Goal: Check status: Check status

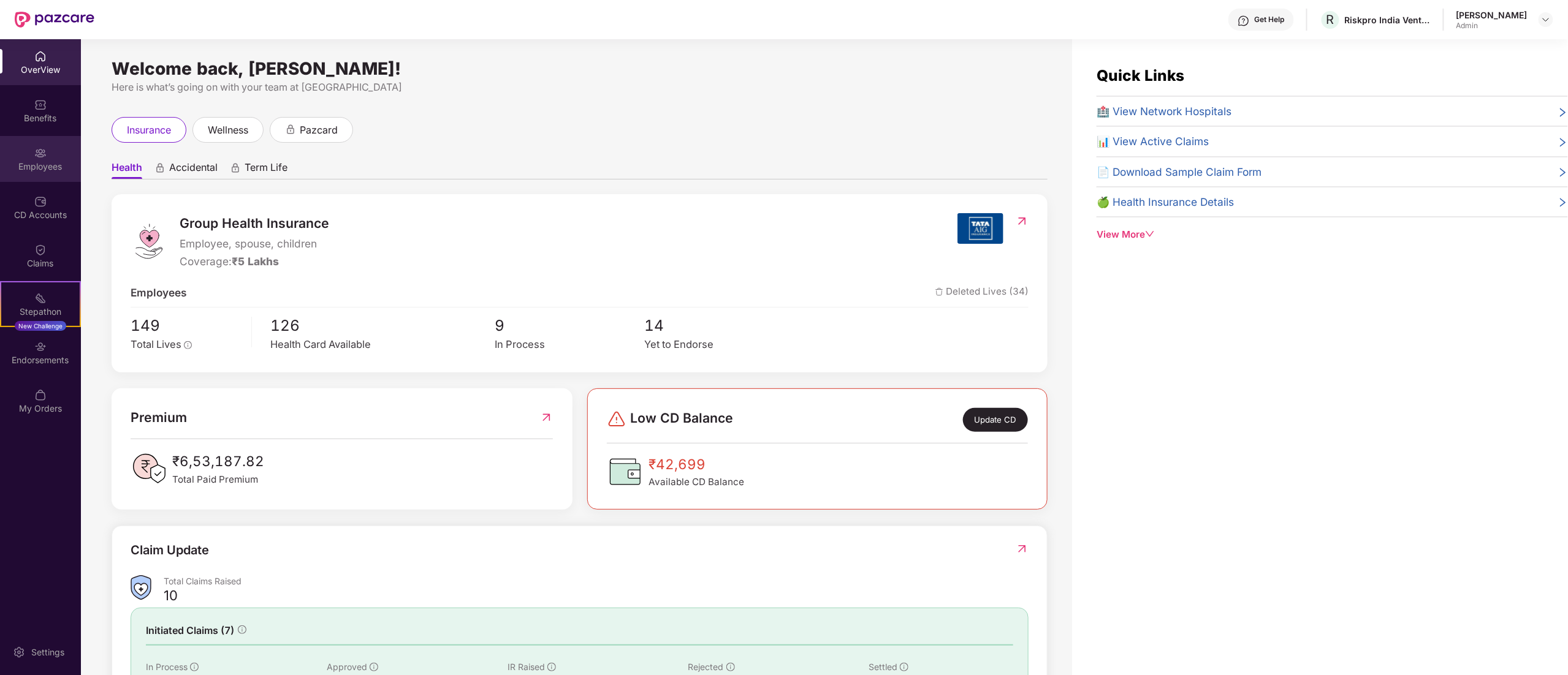
click at [18, 164] on div "Employees" at bounding box center [40, 167] width 81 height 12
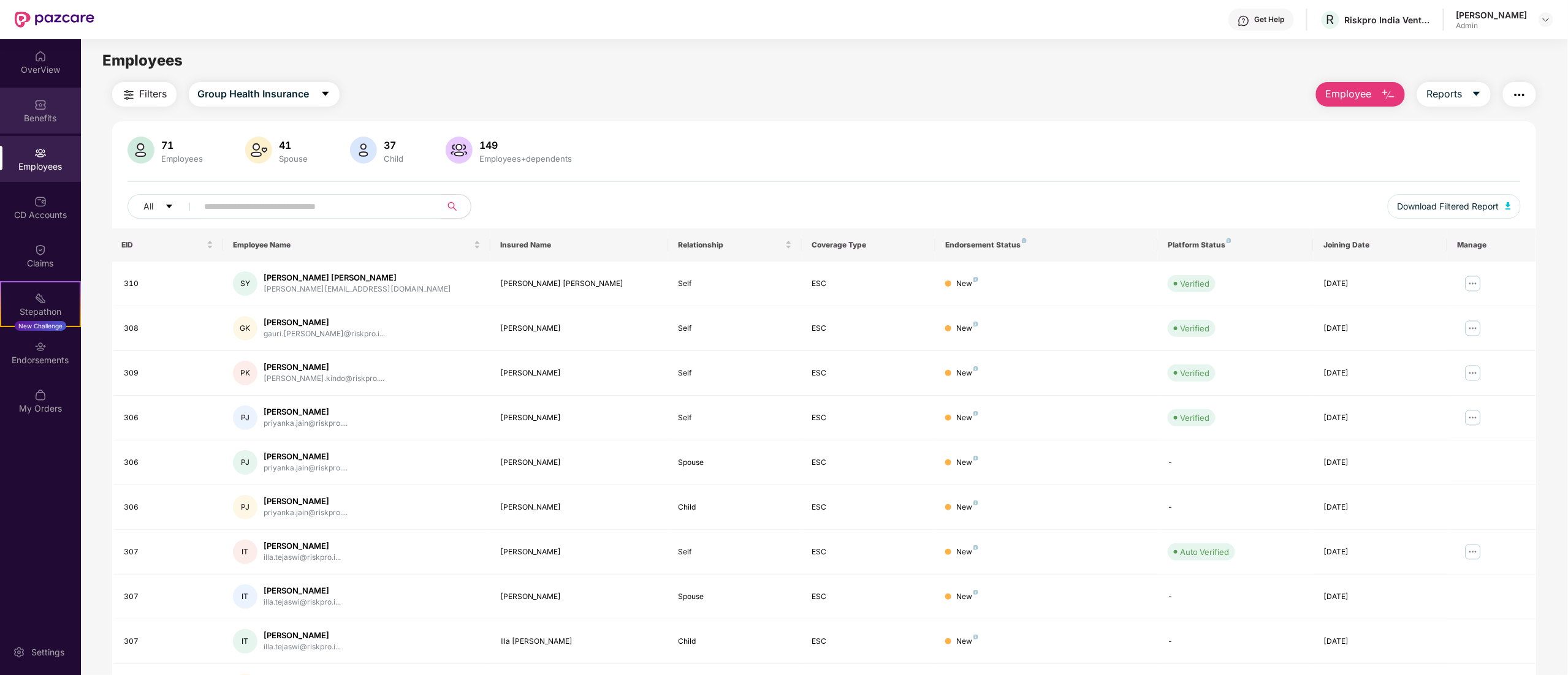
click at [41, 104] on img at bounding box center [40, 104] width 12 height 12
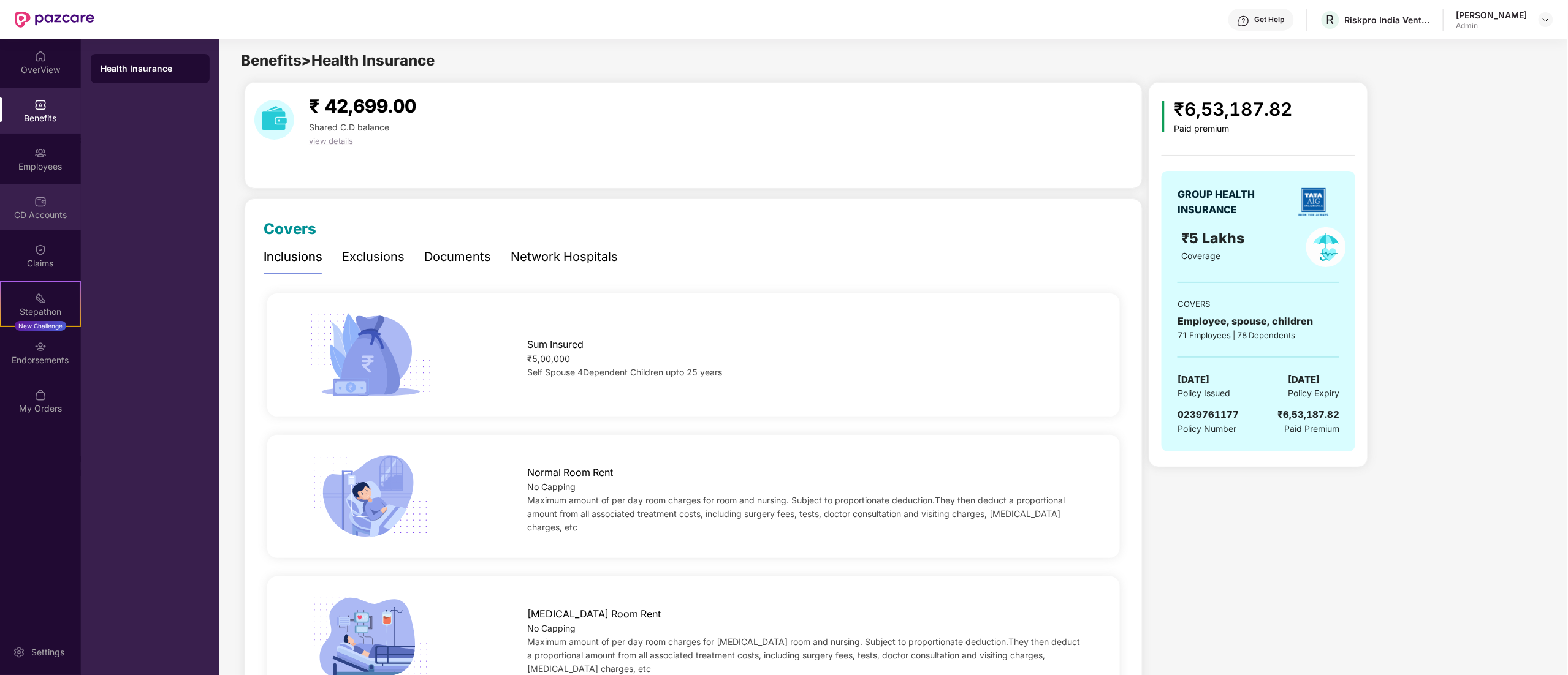
click at [46, 210] on div "CD Accounts" at bounding box center [40, 215] width 81 height 12
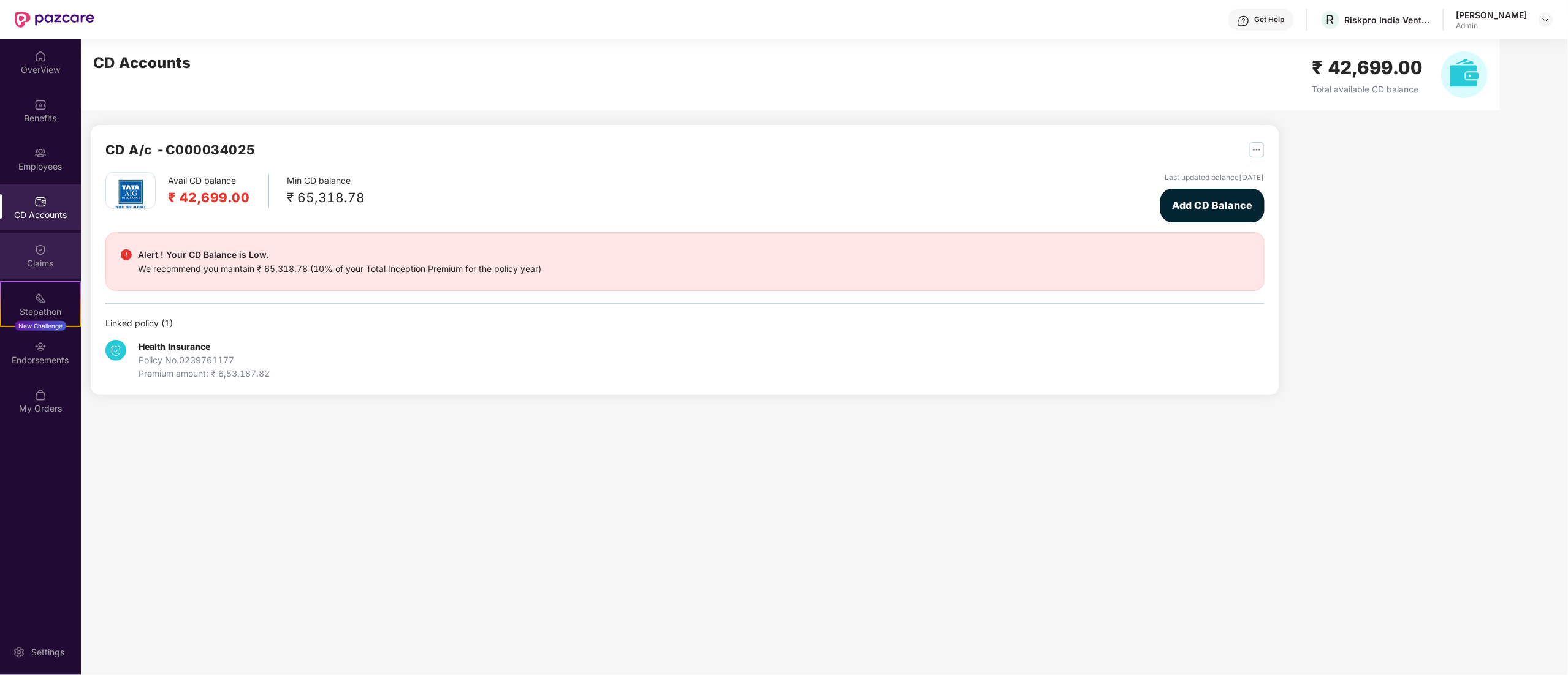
click at [47, 237] on div "Claims" at bounding box center [40, 256] width 81 height 46
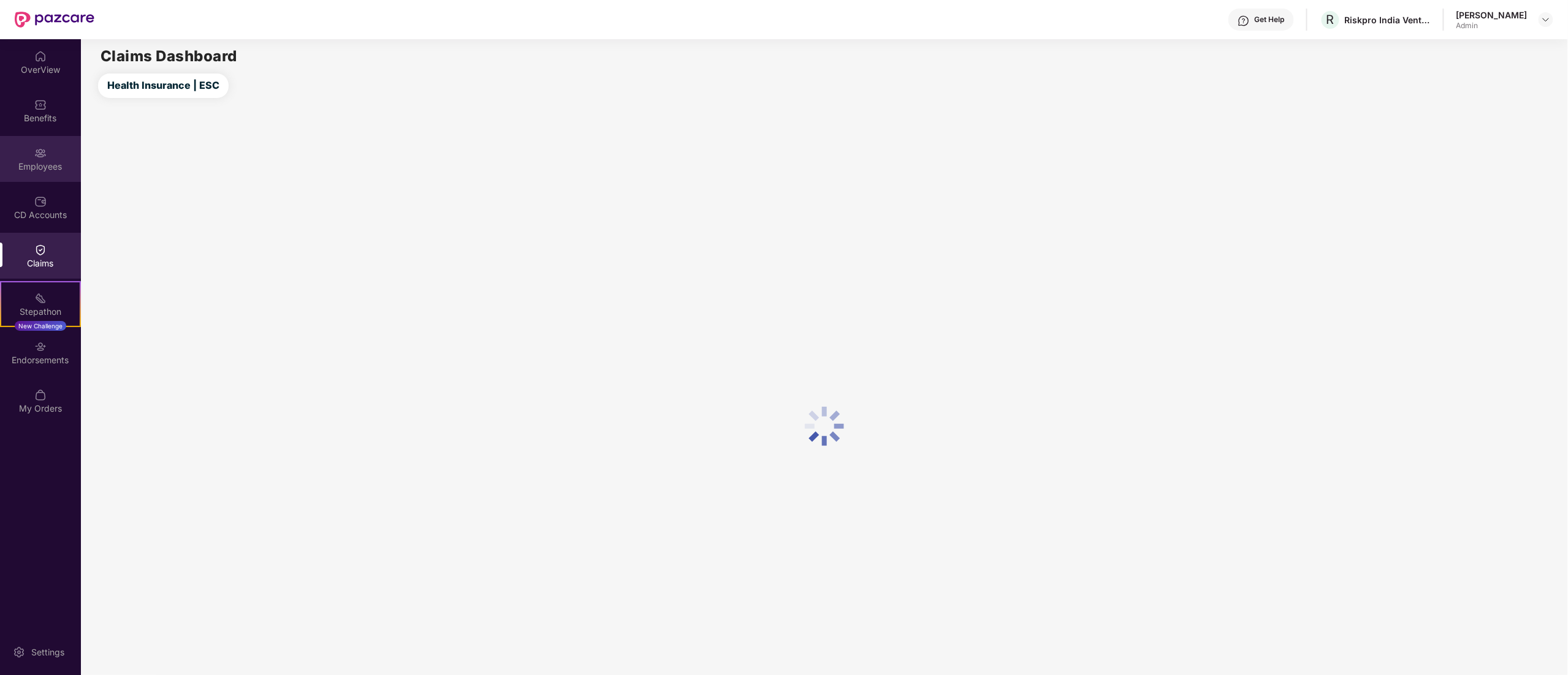
click at [35, 158] on img at bounding box center [40, 153] width 12 height 12
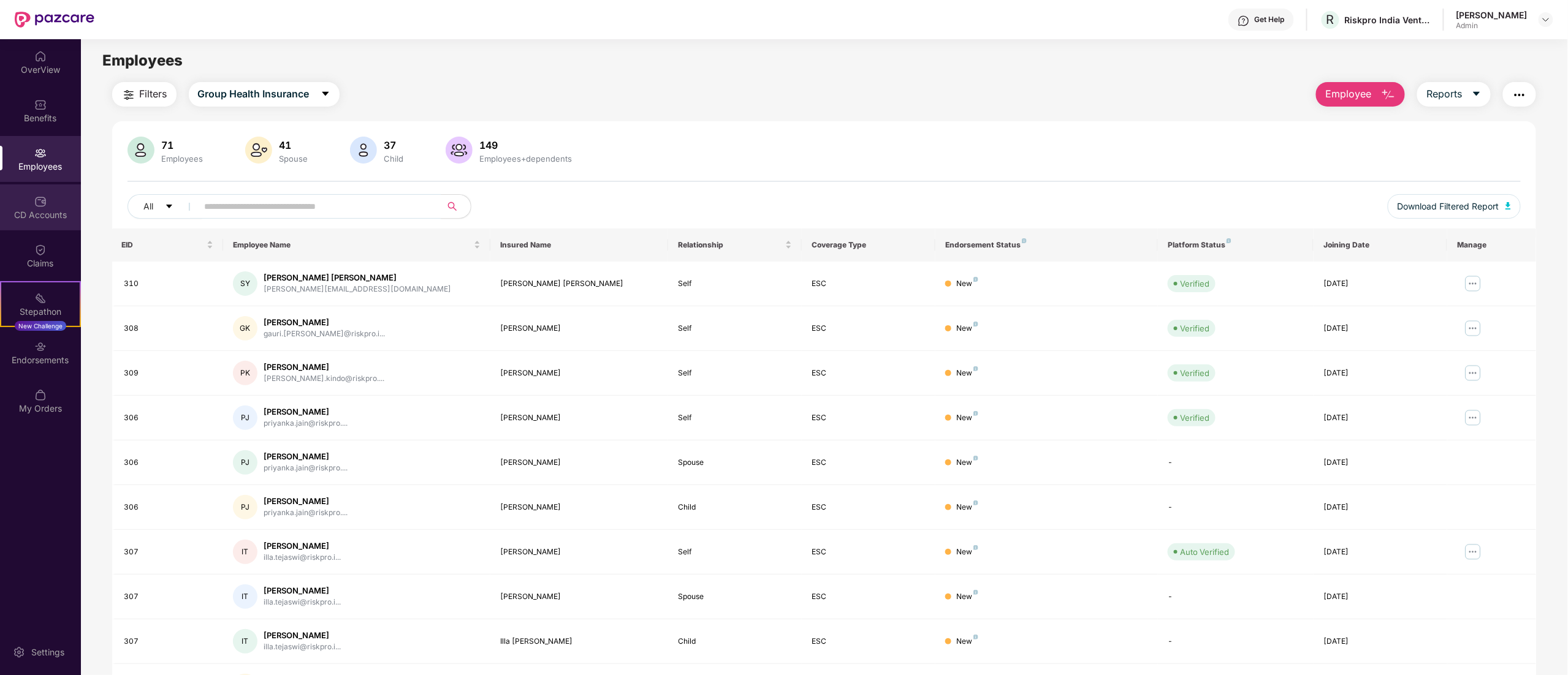
click at [27, 212] on div "CD Accounts" at bounding box center [40, 215] width 81 height 12
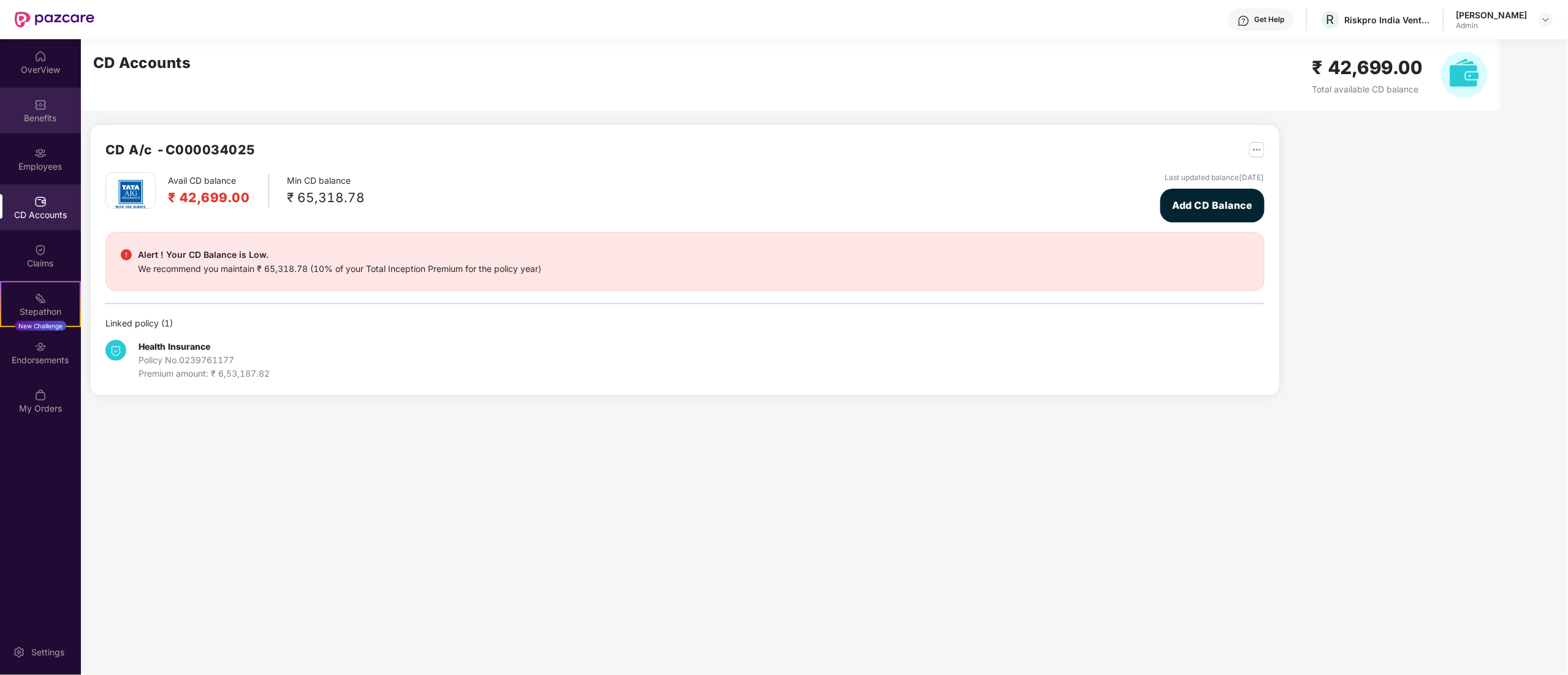
click at [46, 102] on img at bounding box center [40, 104] width 12 height 12
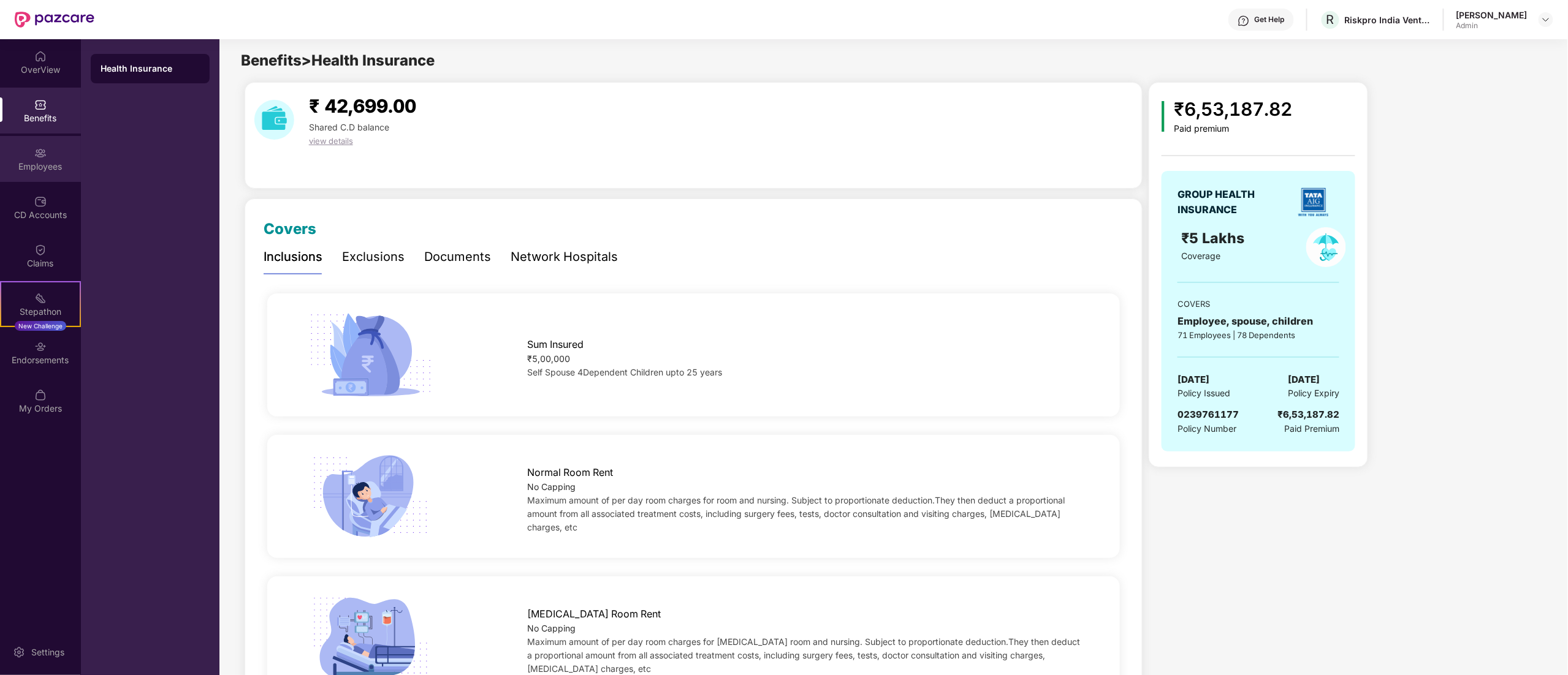
click at [53, 159] on div "Employees" at bounding box center [40, 159] width 81 height 46
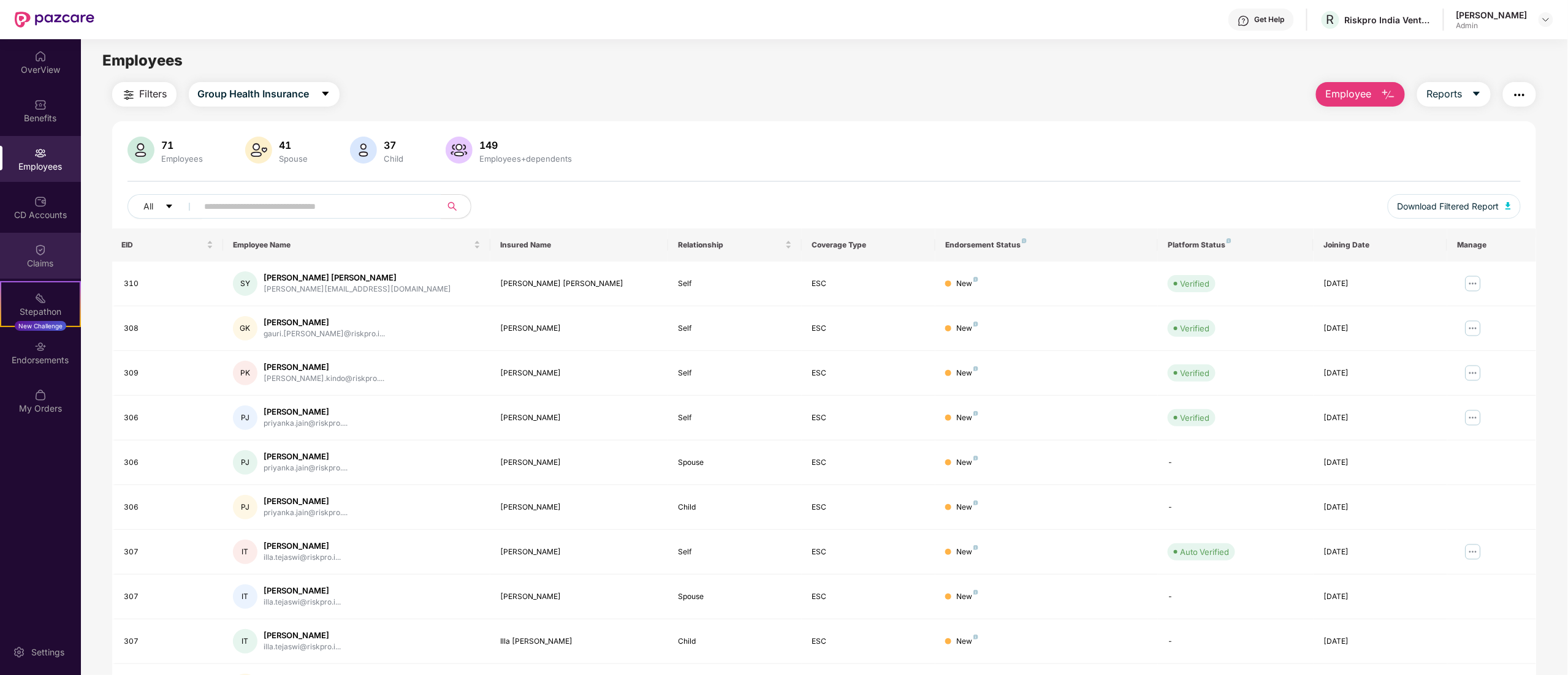
click at [54, 248] on div "Claims" at bounding box center [40, 256] width 81 height 46
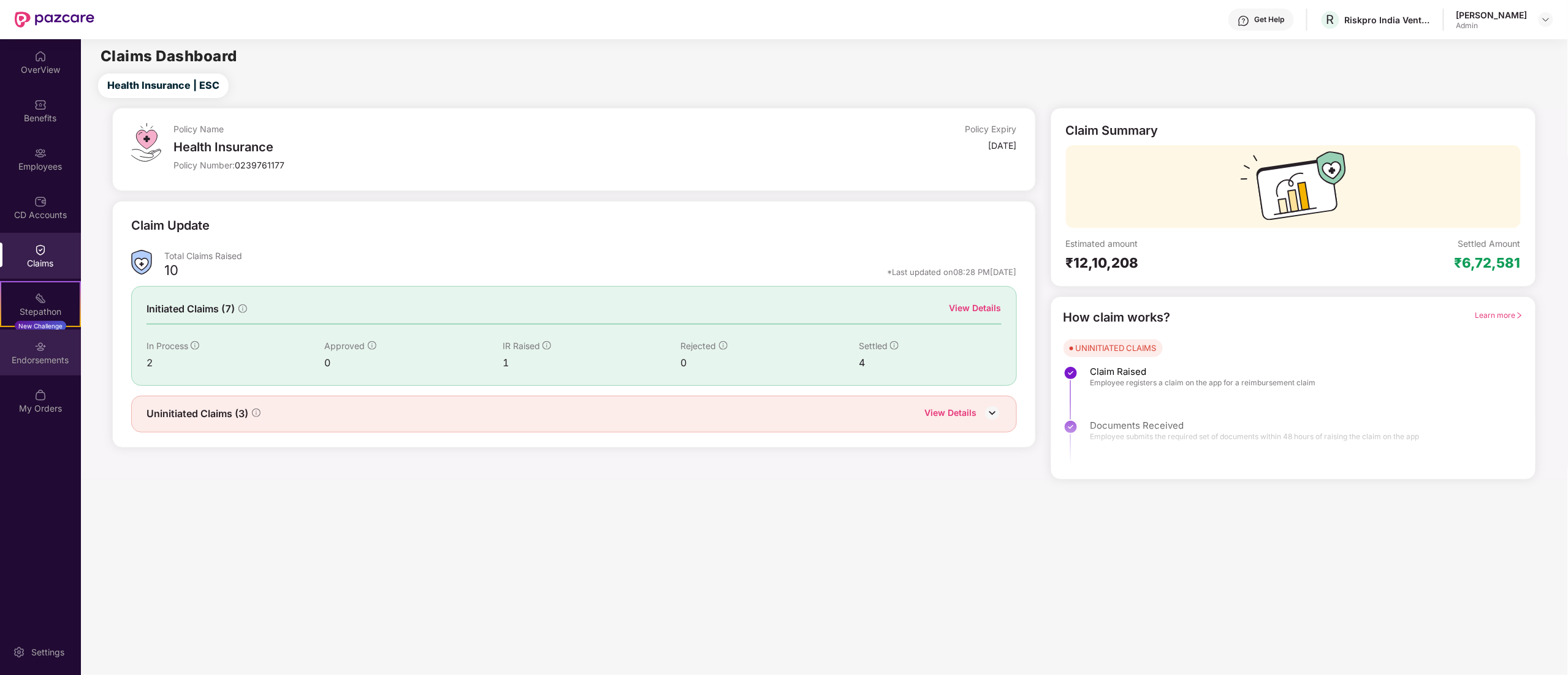
click at [49, 350] on div "Endorsements" at bounding box center [40, 353] width 81 height 46
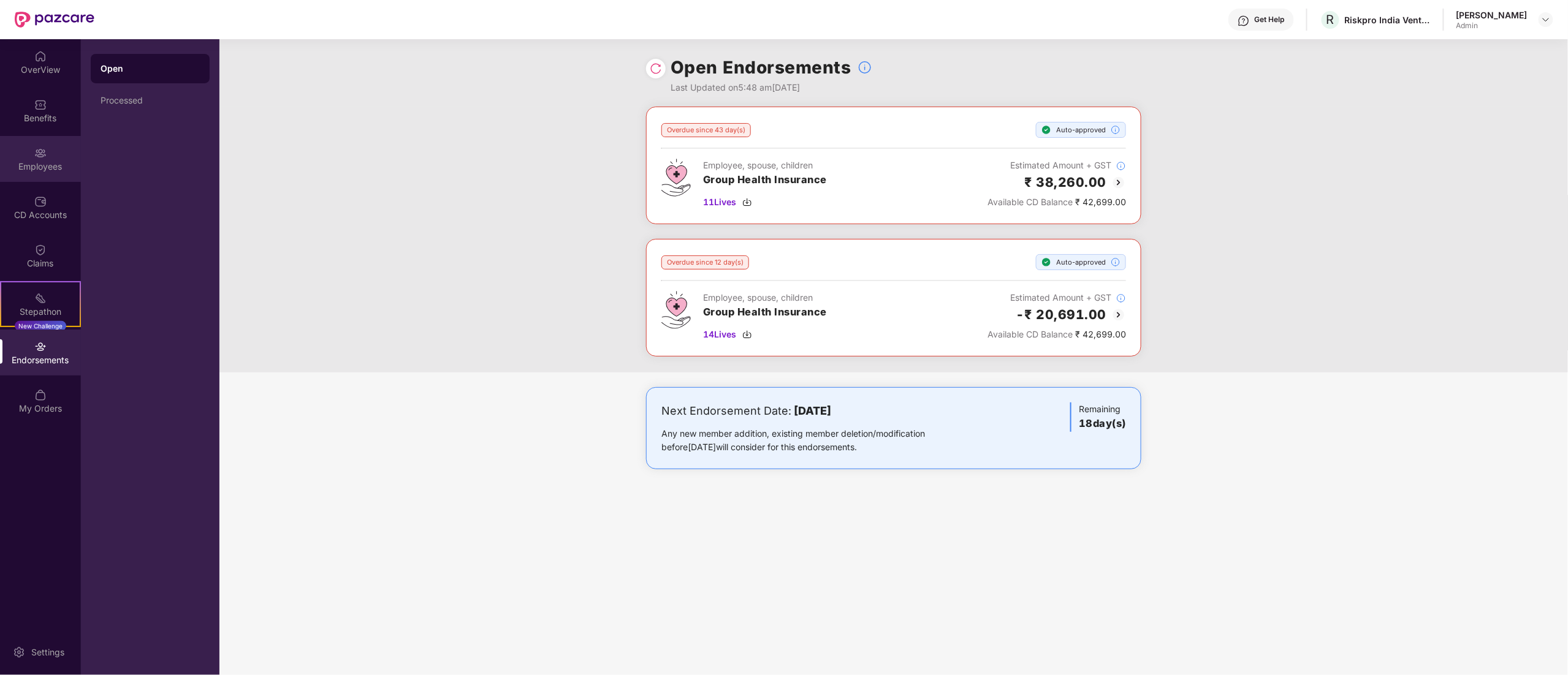
click at [38, 152] on img at bounding box center [40, 153] width 12 height 12
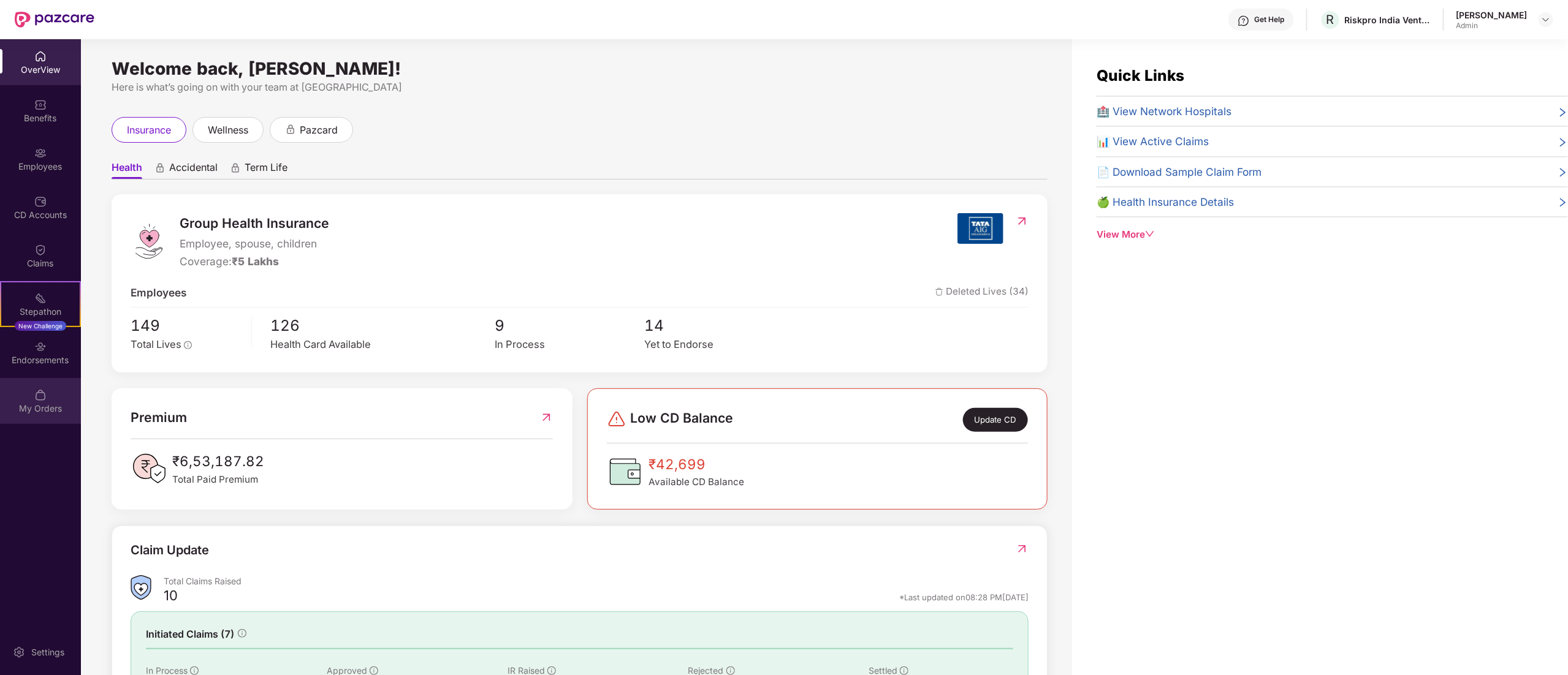
click at [37, 411] on div "My Orders" at bounding box center [40, 409] width 81 height 12
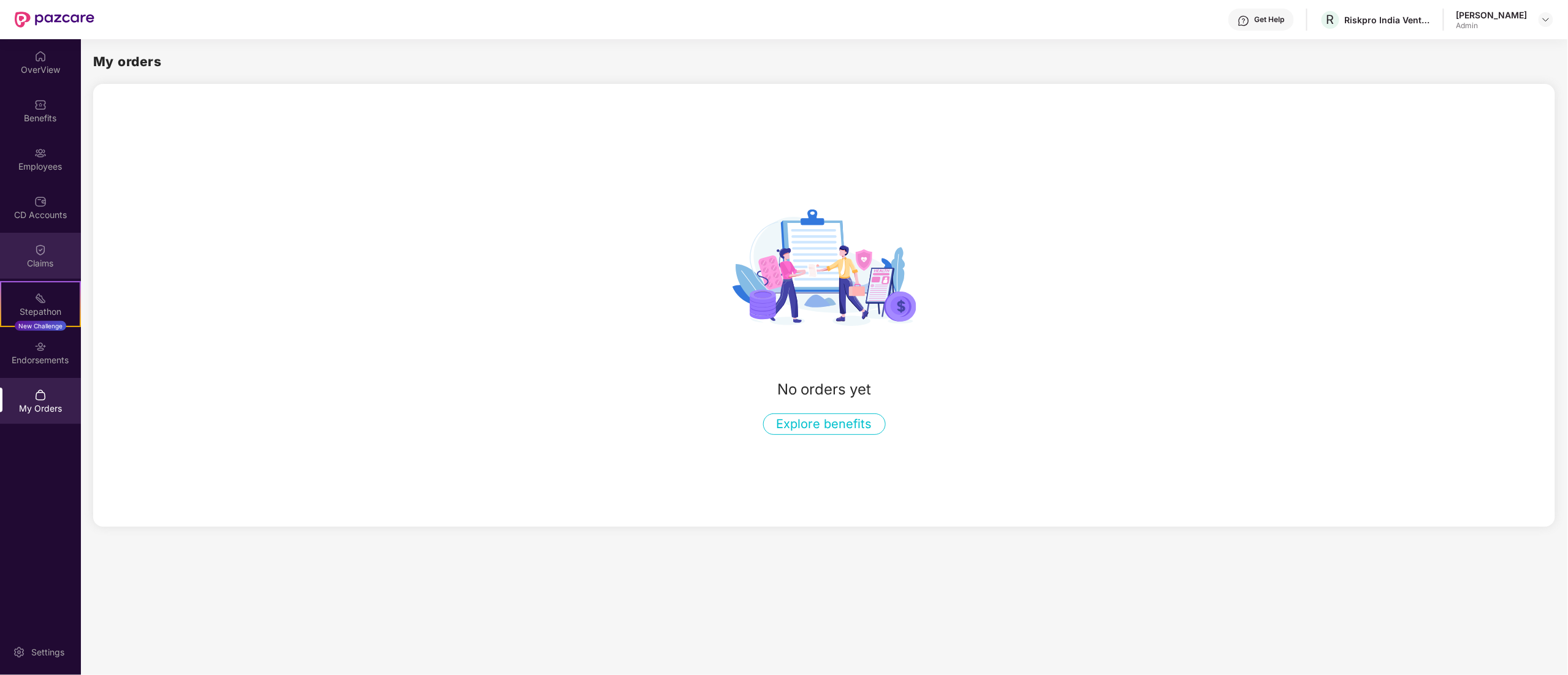
click at [27, 254] on div "Claims" at bounding box center [40, 256] width 81 height 46
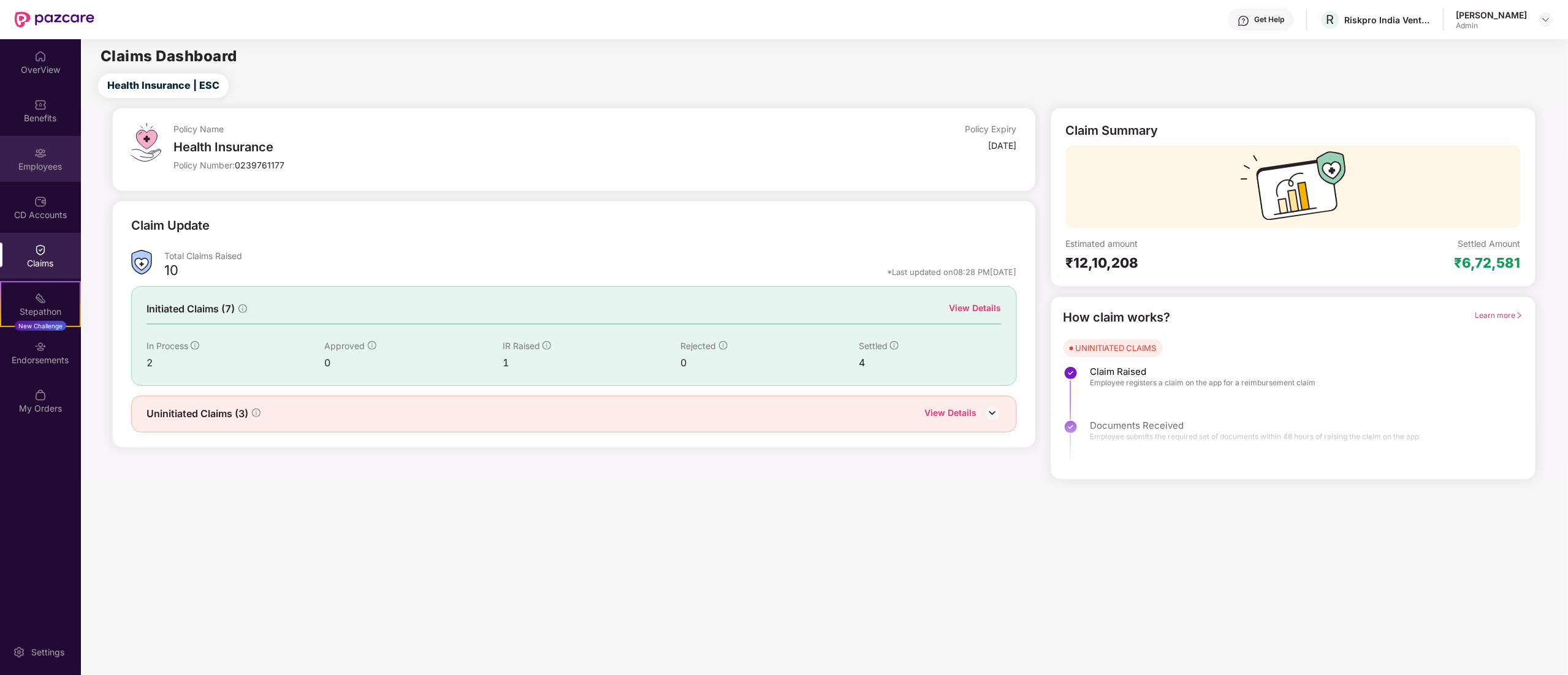
click at [42, 151] on img at bounding box center [40, 153] width 12 height 12
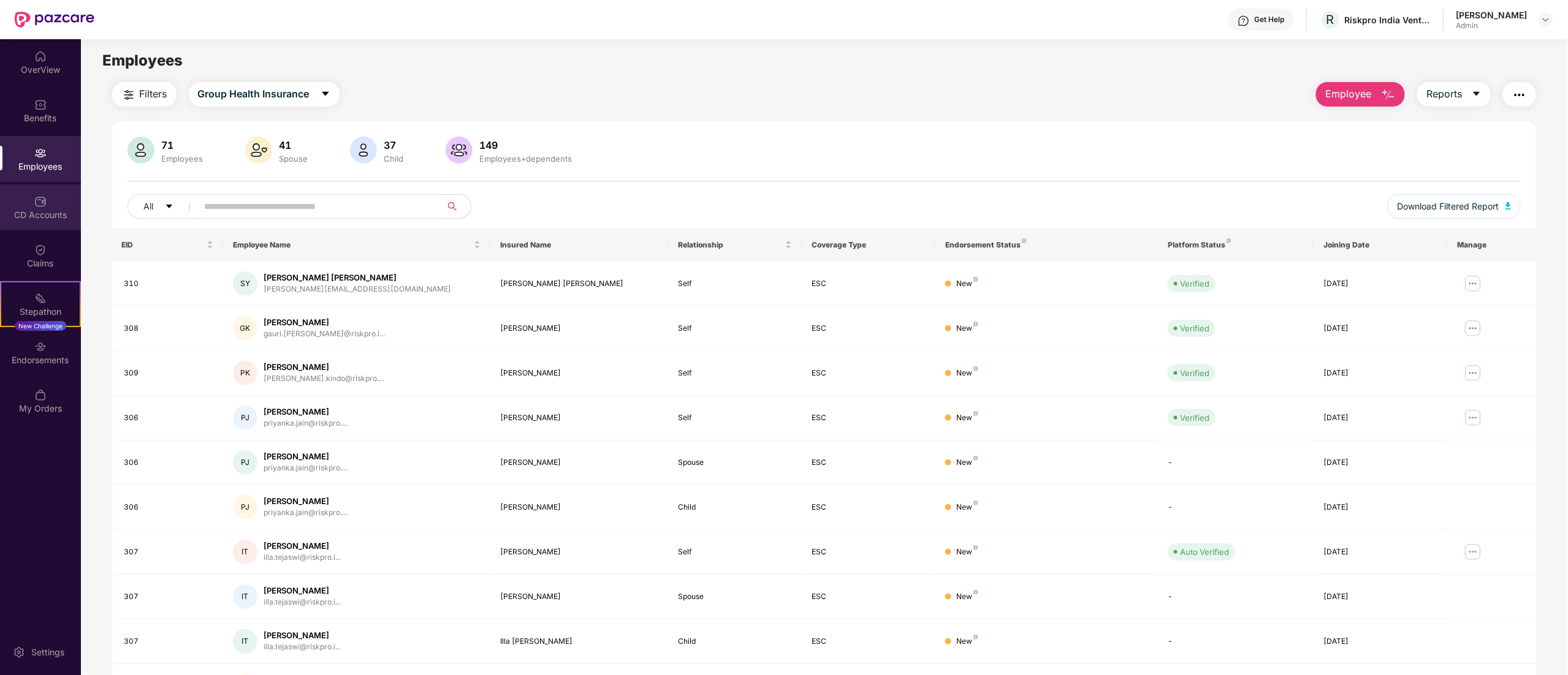
click at [44, 206] on img at bounding box center [40, 201] width 12 height 12
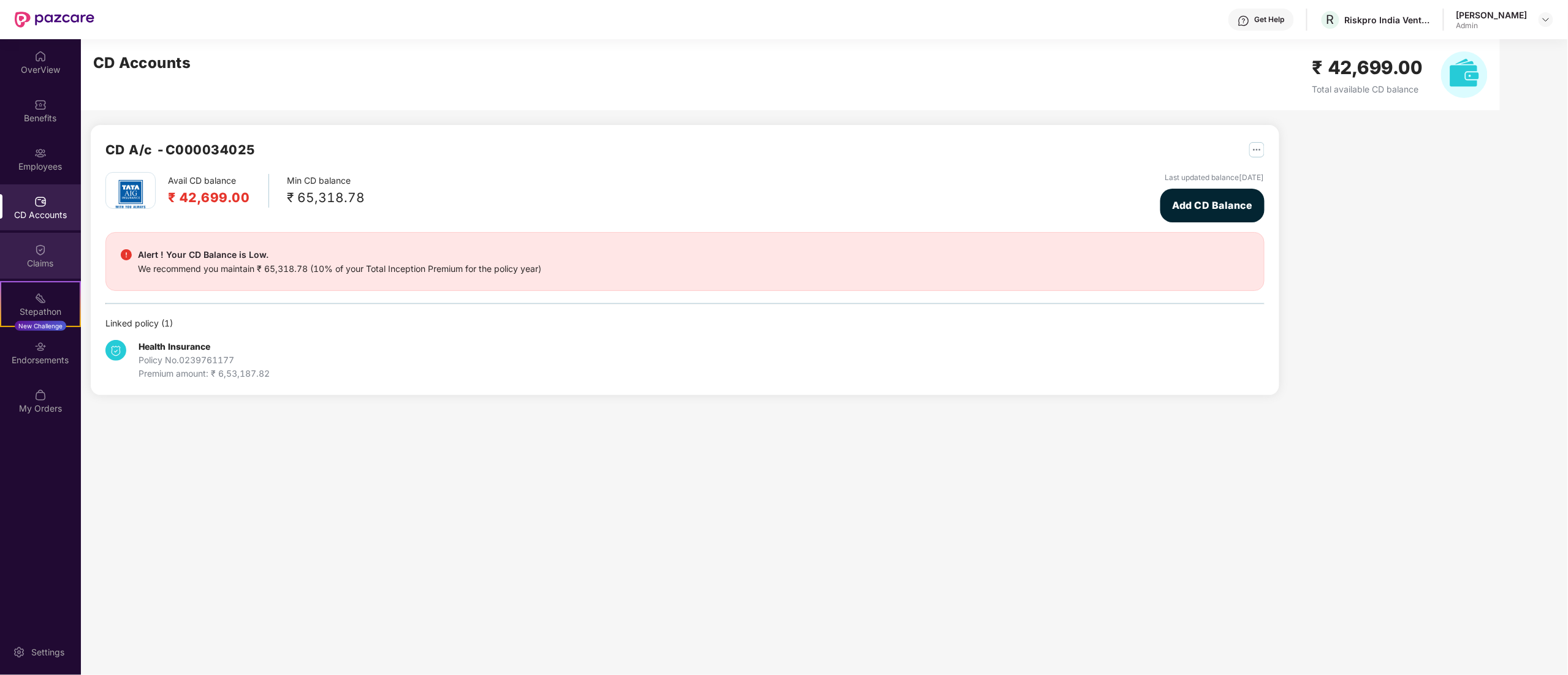
click at [52, 267] on div "Claims" at bounding box center [40, 264] width 81 height 12
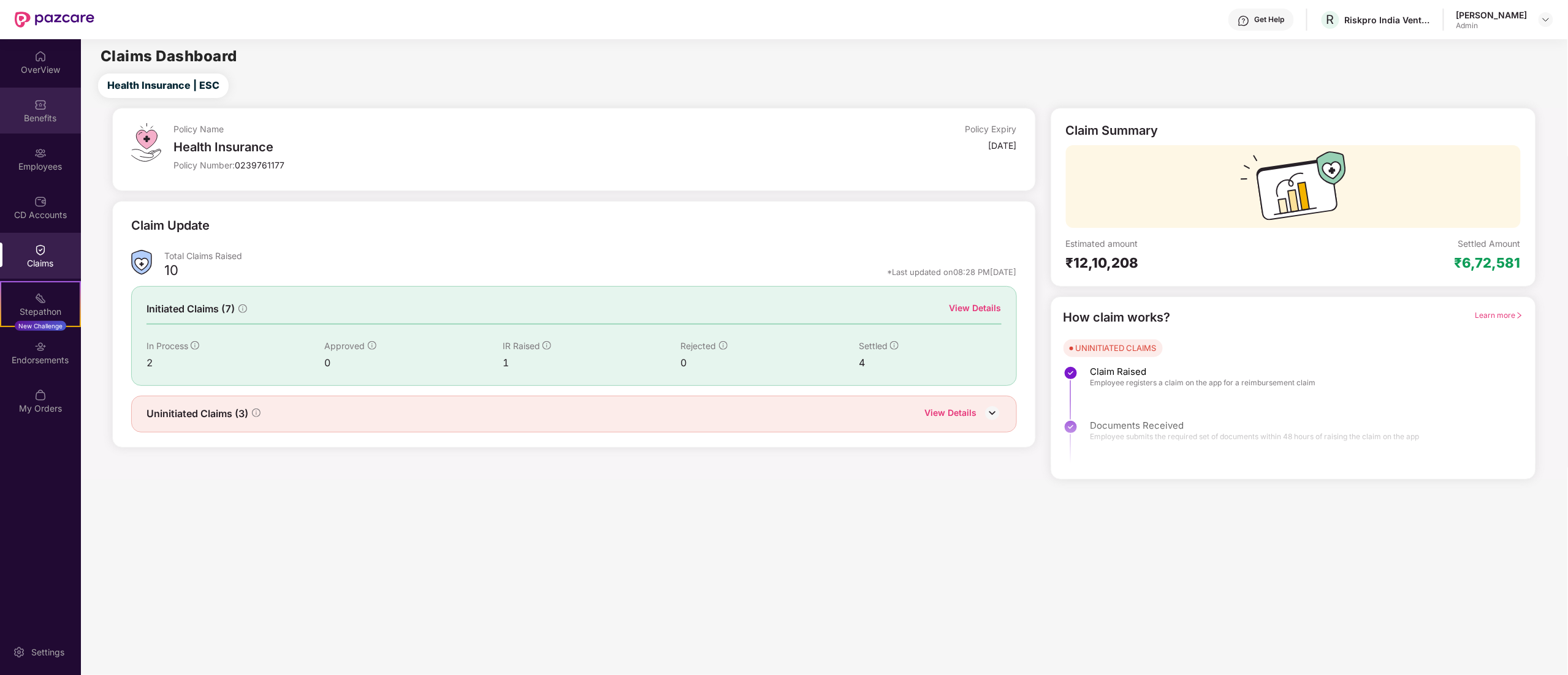
click at [43, 108] on img at bounding box center [40, 104] width 12 height 12
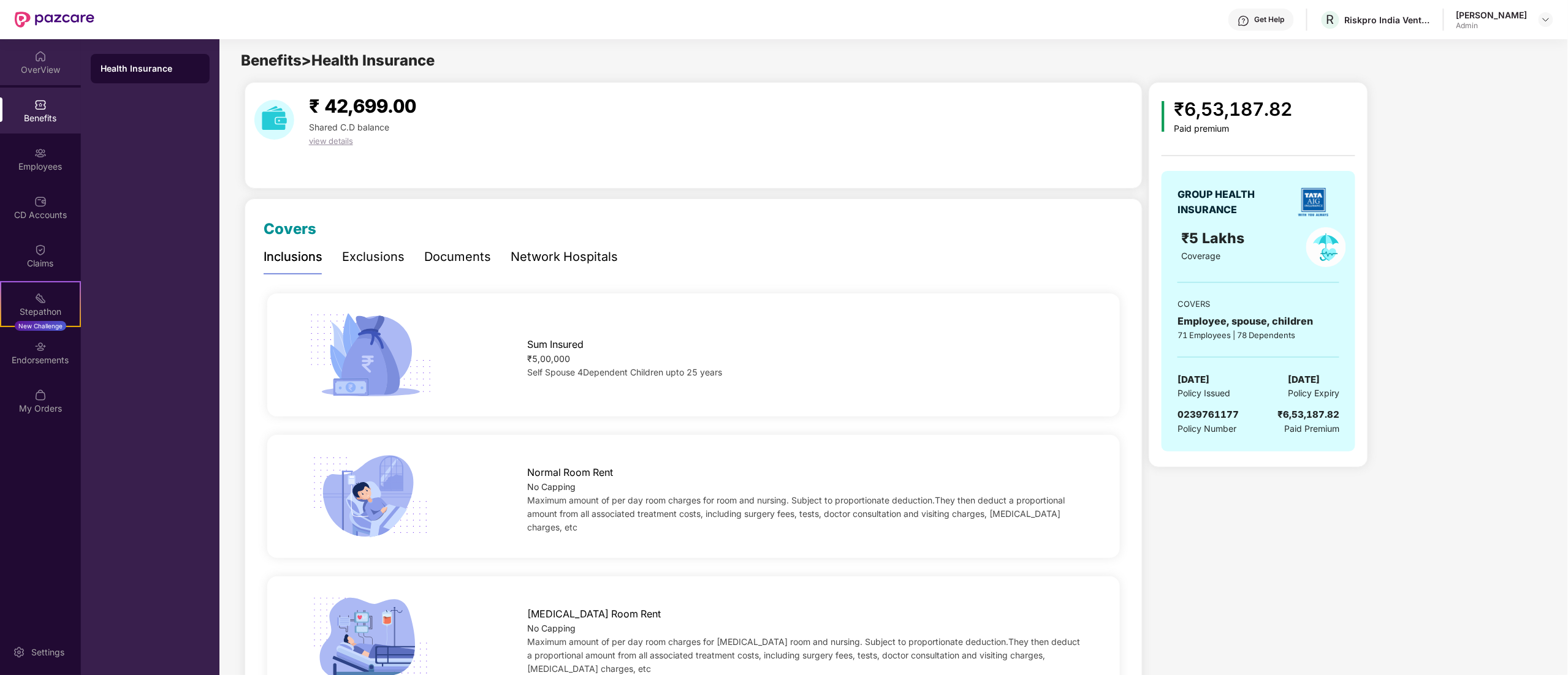
click at [34, 78] on div "OverView" at bounding box center [40, 62] width 81 height 46
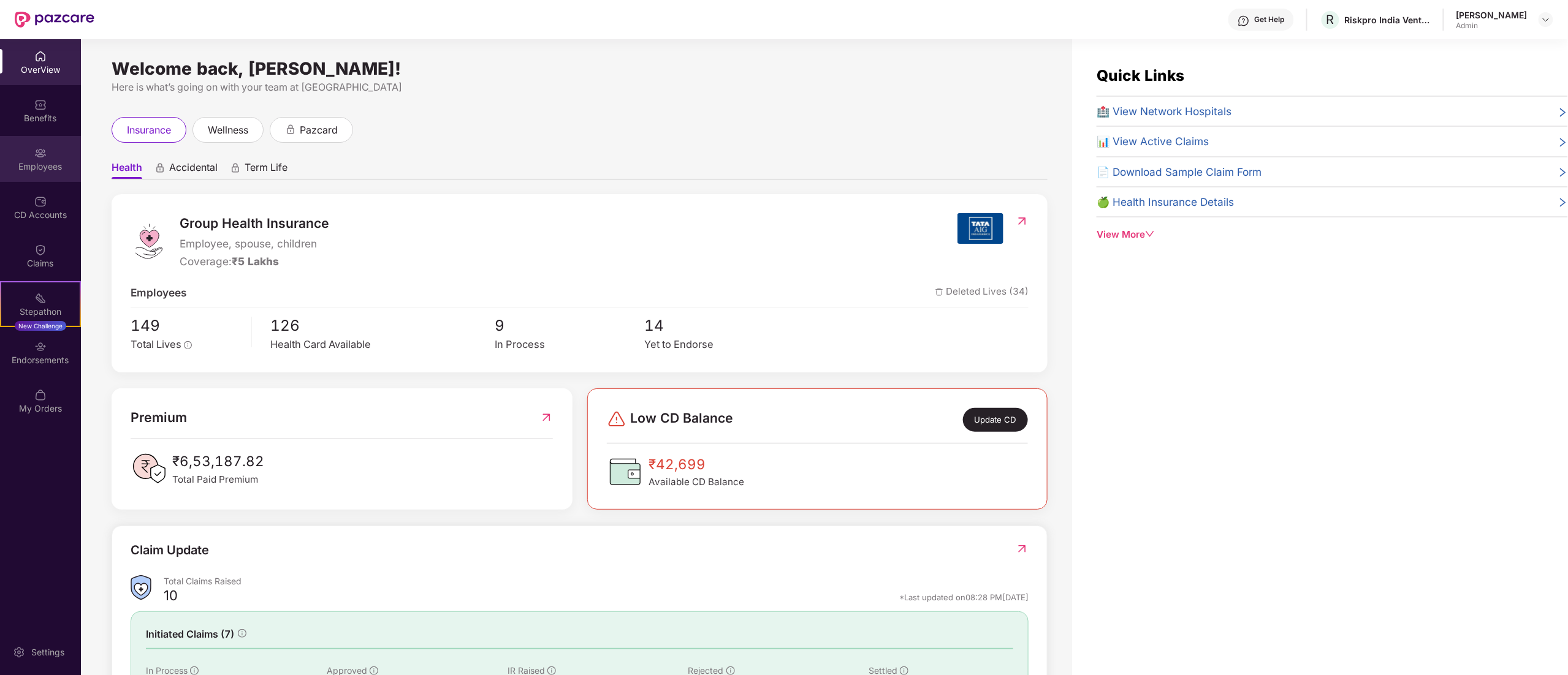
click at [41, 137] on div "Employees" at bounding box center [40, 159] width 81 height 46
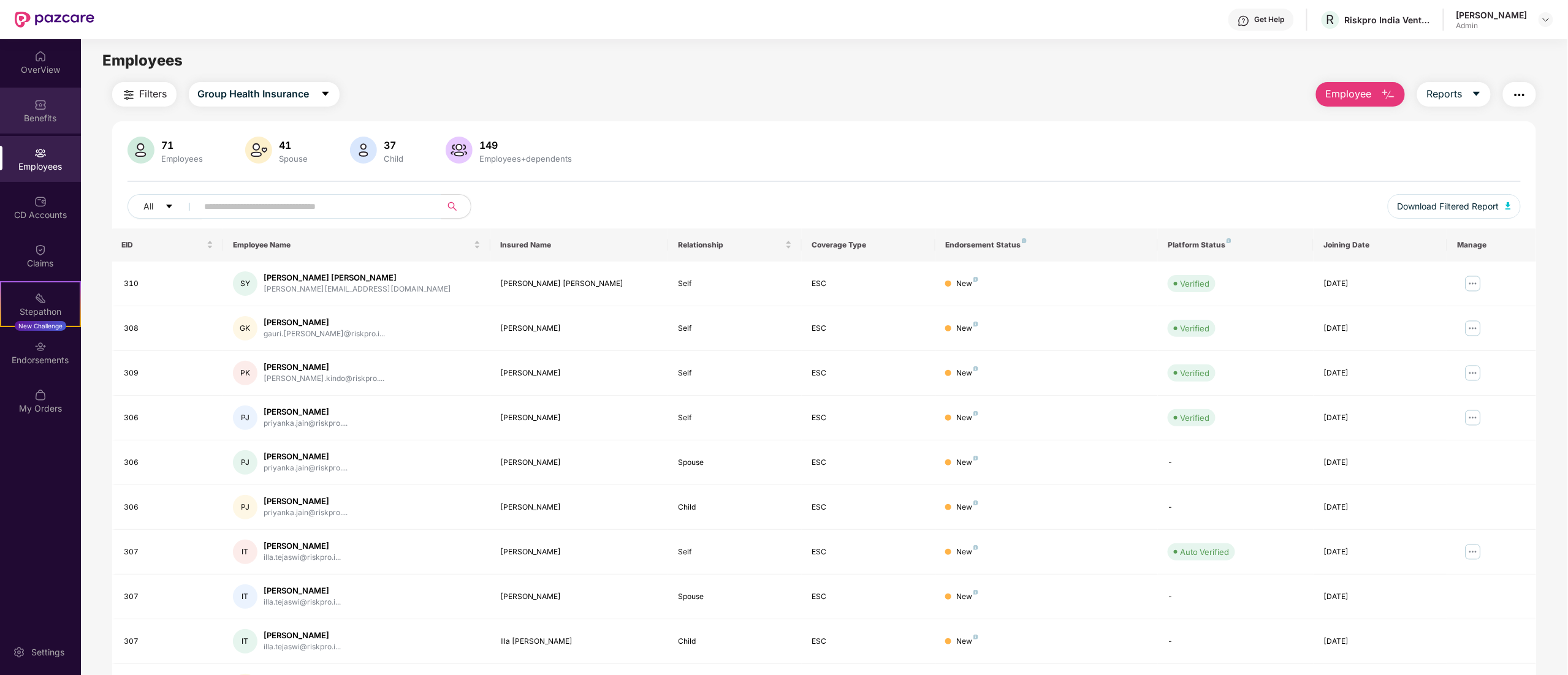
click at [43, 116] on div "Benefits" at bounding box center [40, 118] width 81 height 12
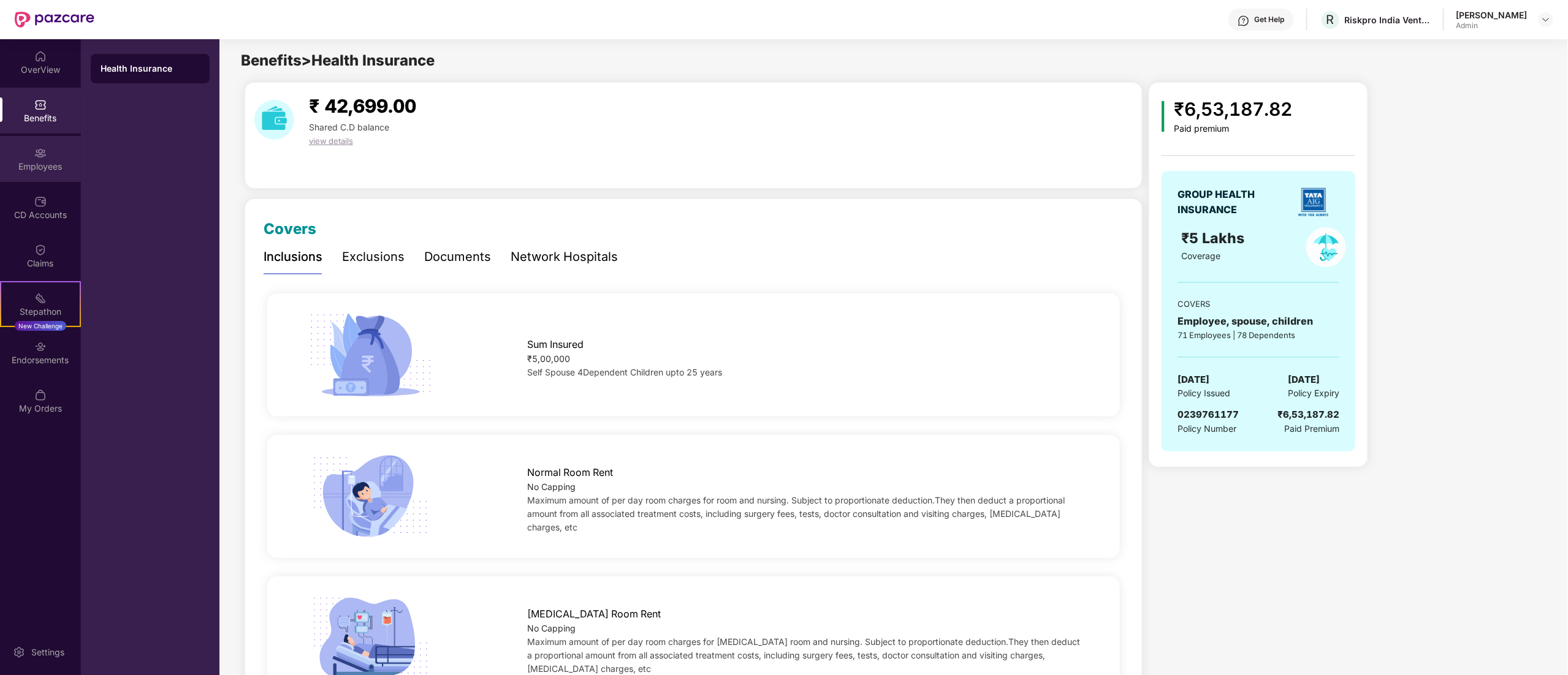
click at [45, 144] on div "Employees" at bounding box center [40, 159] width 81 height 46
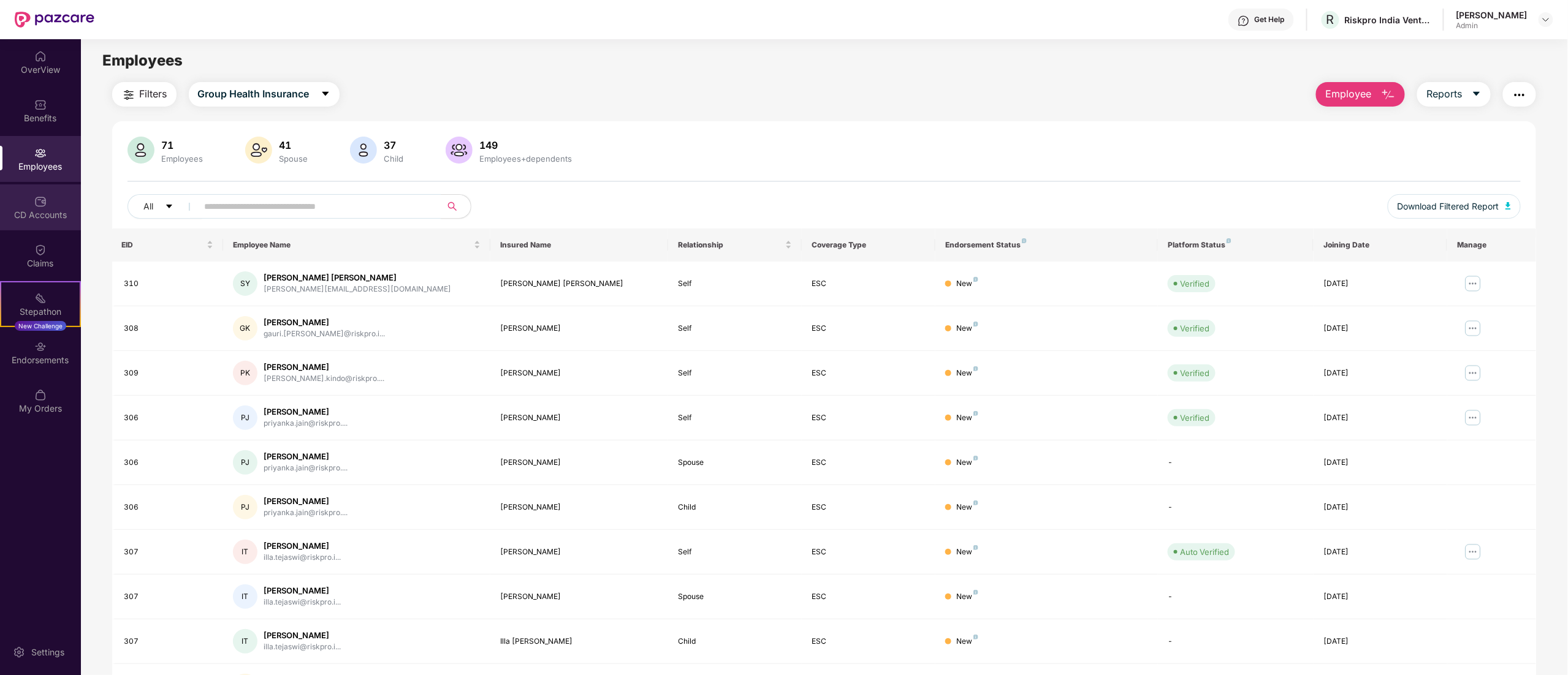
click at [48, 203] on div "CD Accounts" at bounding box center [40, 207] width 81 height 46
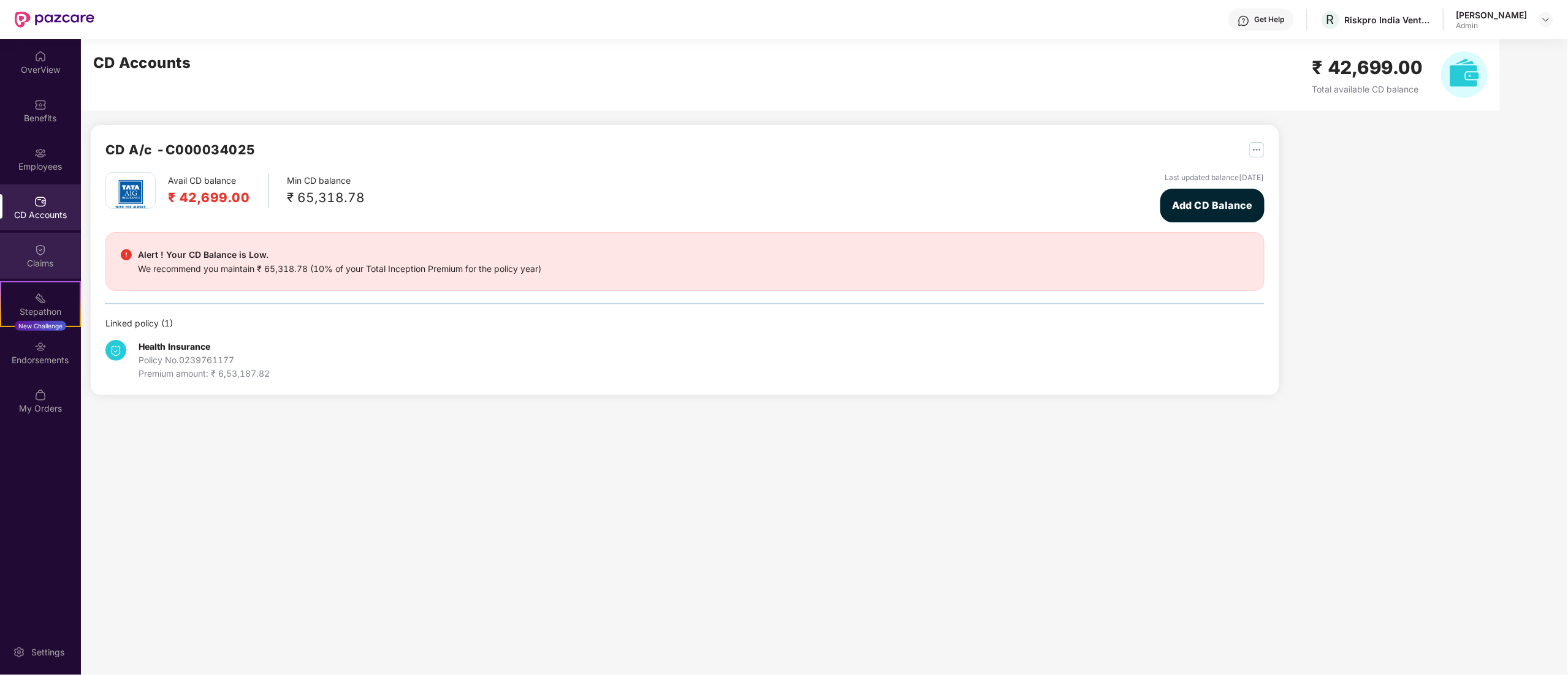
click at [48, 242] on div "Claims" at bounding box center [40, 256] width 81 height 46
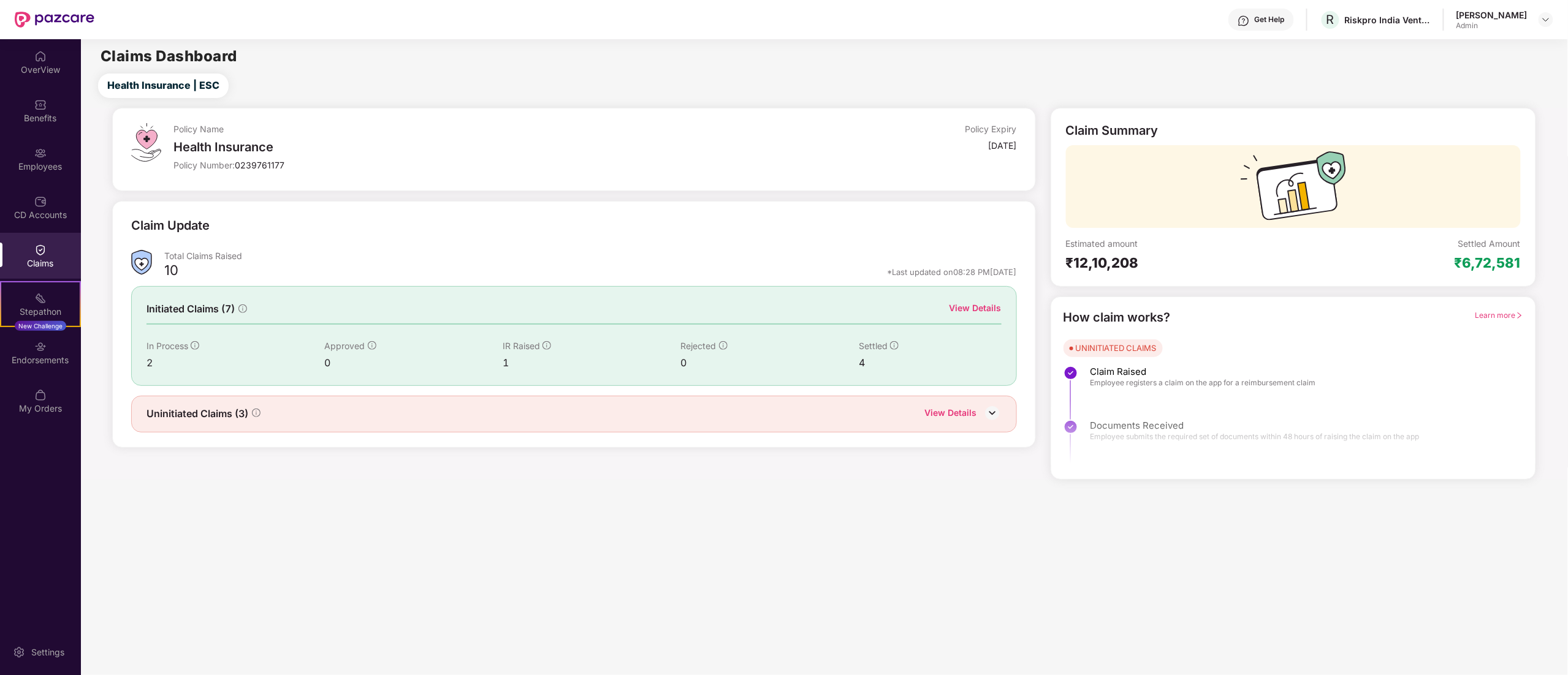
click at [17, 261] on div "Claims" at bounding box center [40, 264] width 81 height 12
click at [28, 242] on div "Claims" at bounding box center [40, 256] width 81 height 46
click at [983, 302] on div "View Details" at bounding box center [976, 308] width 52 height 13
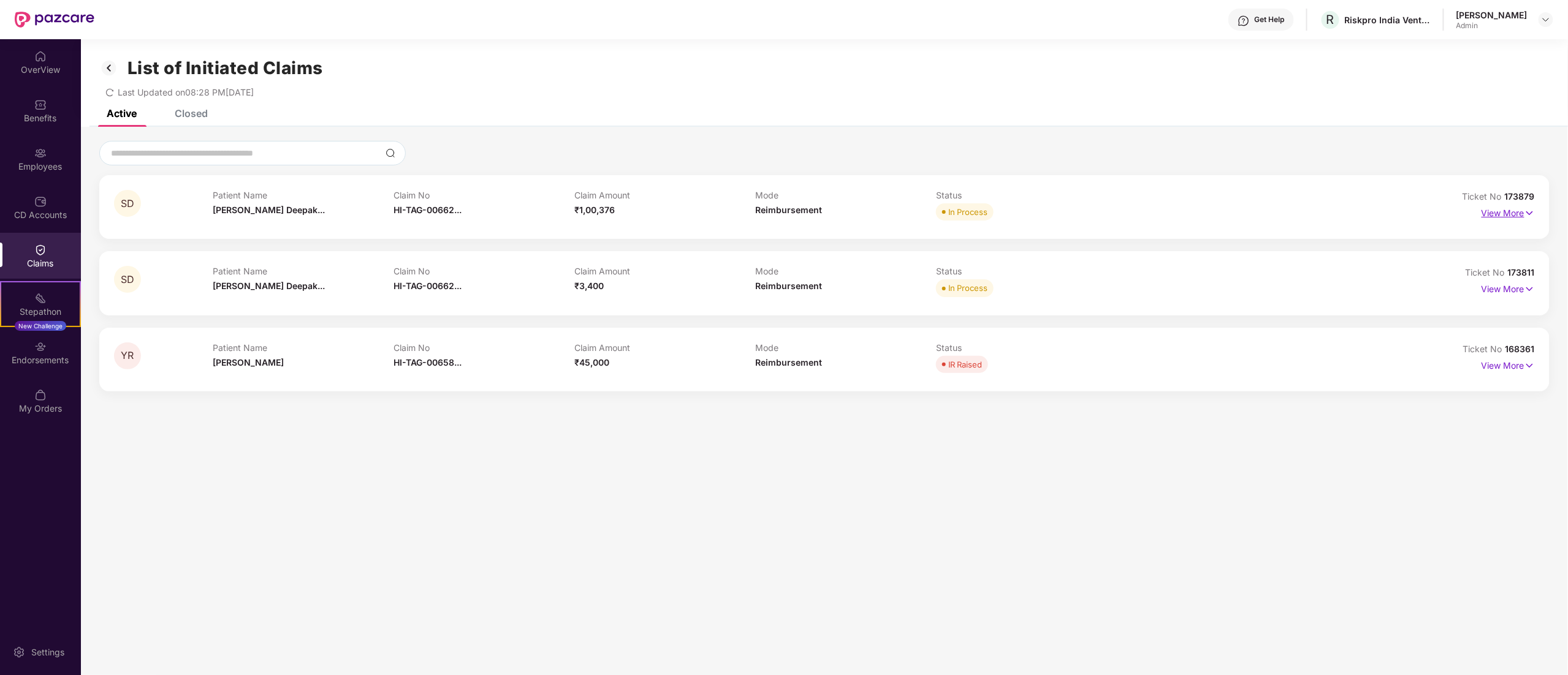
click at [1509, 215] on p "View More" at bounding box center [1508, 211] width 54 height 17
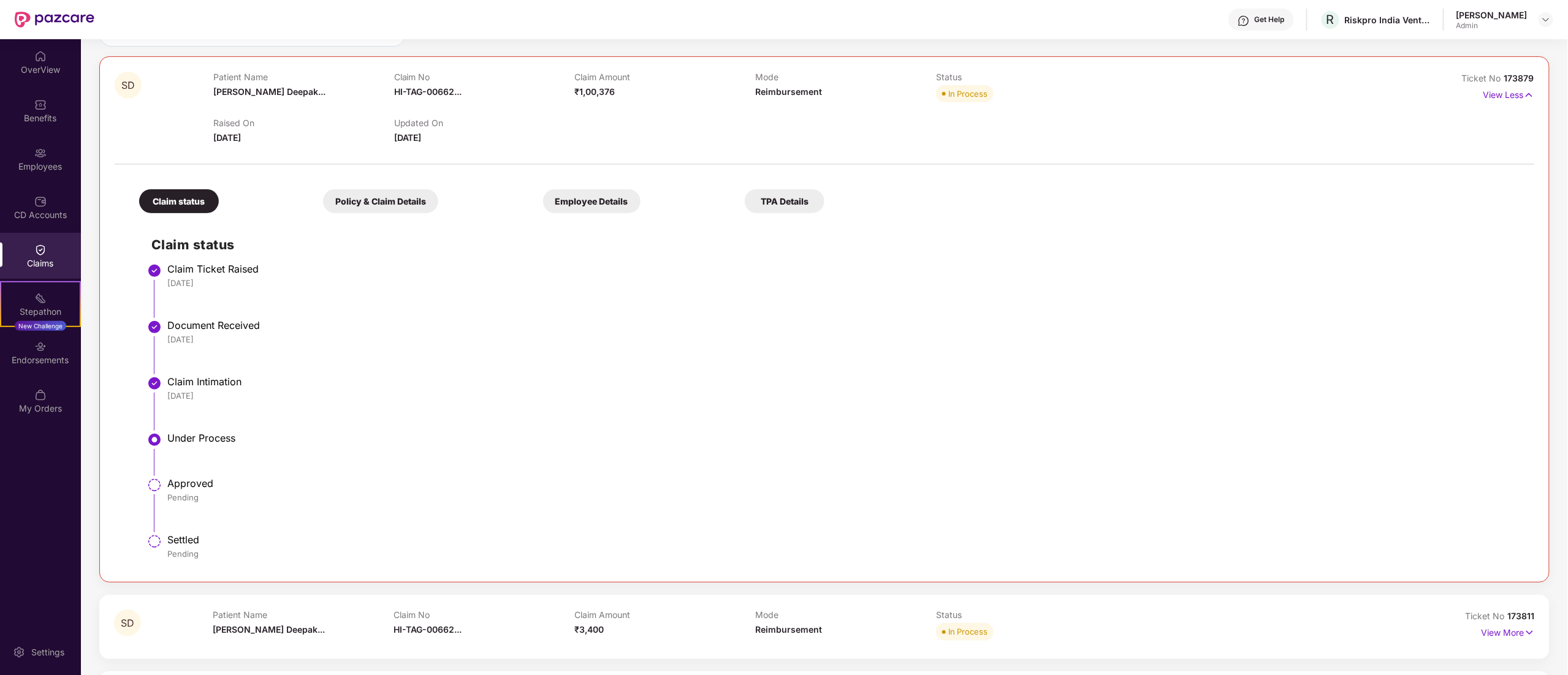
scroll to position [192, 0]
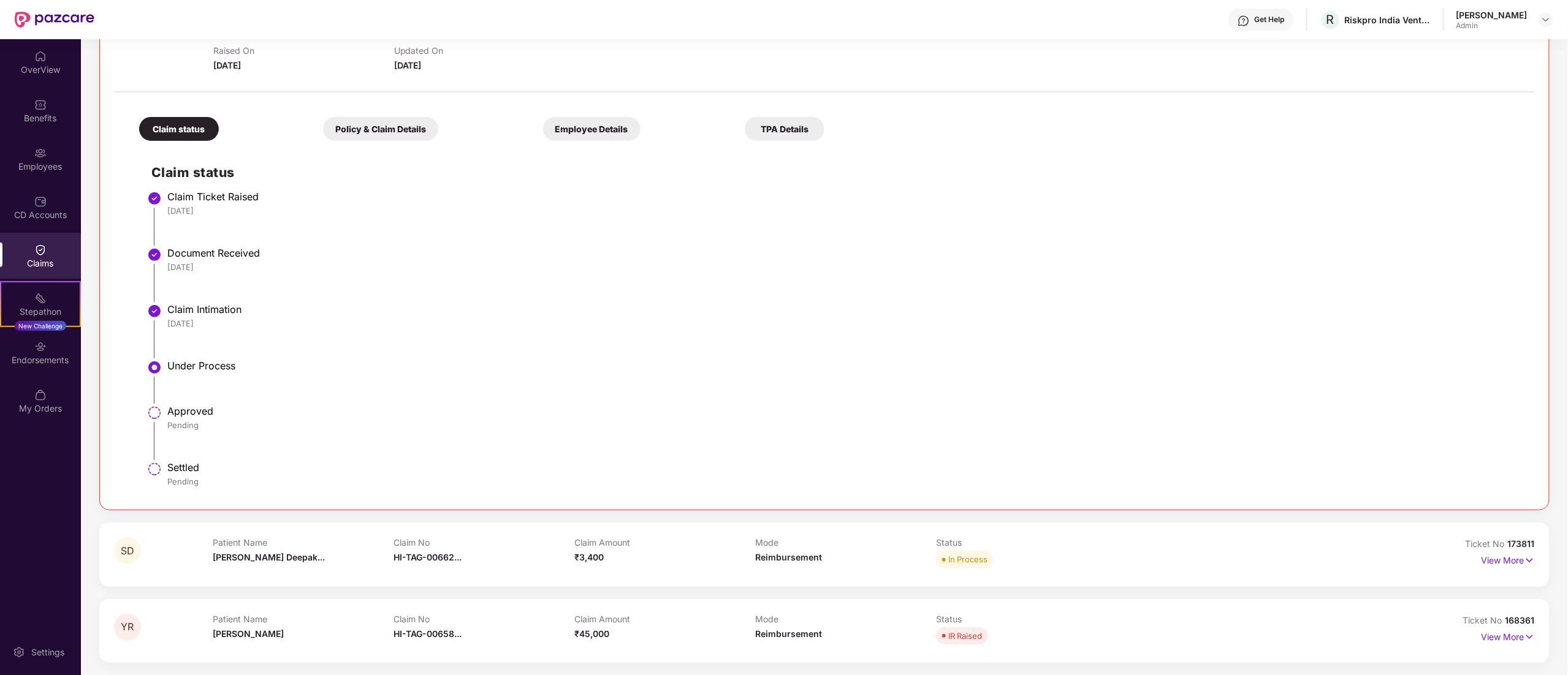
click at [265, 555] on span "[PERSON_NAME] Deepak..." at bounding box center [269, 557] width 112 height 11
click at [1516, 565] on p "View More" at bounding box center [1508, 559] width 54 height 17
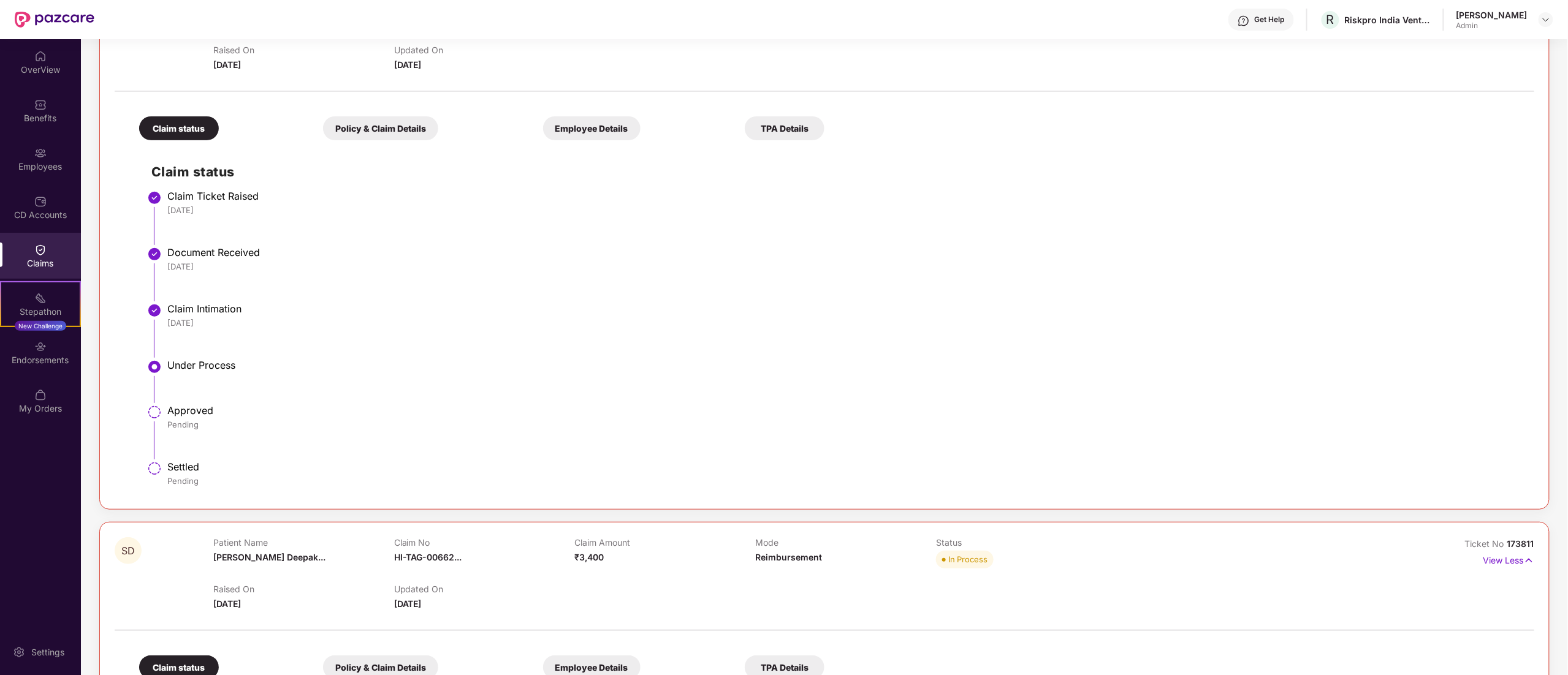
click at [157, 127] on div "Claim status" at bounding box center [179, 128] width 80 height 24
click at [196, 126] on div "Claim status" at bounding box center [179, 128] width 80 height 24
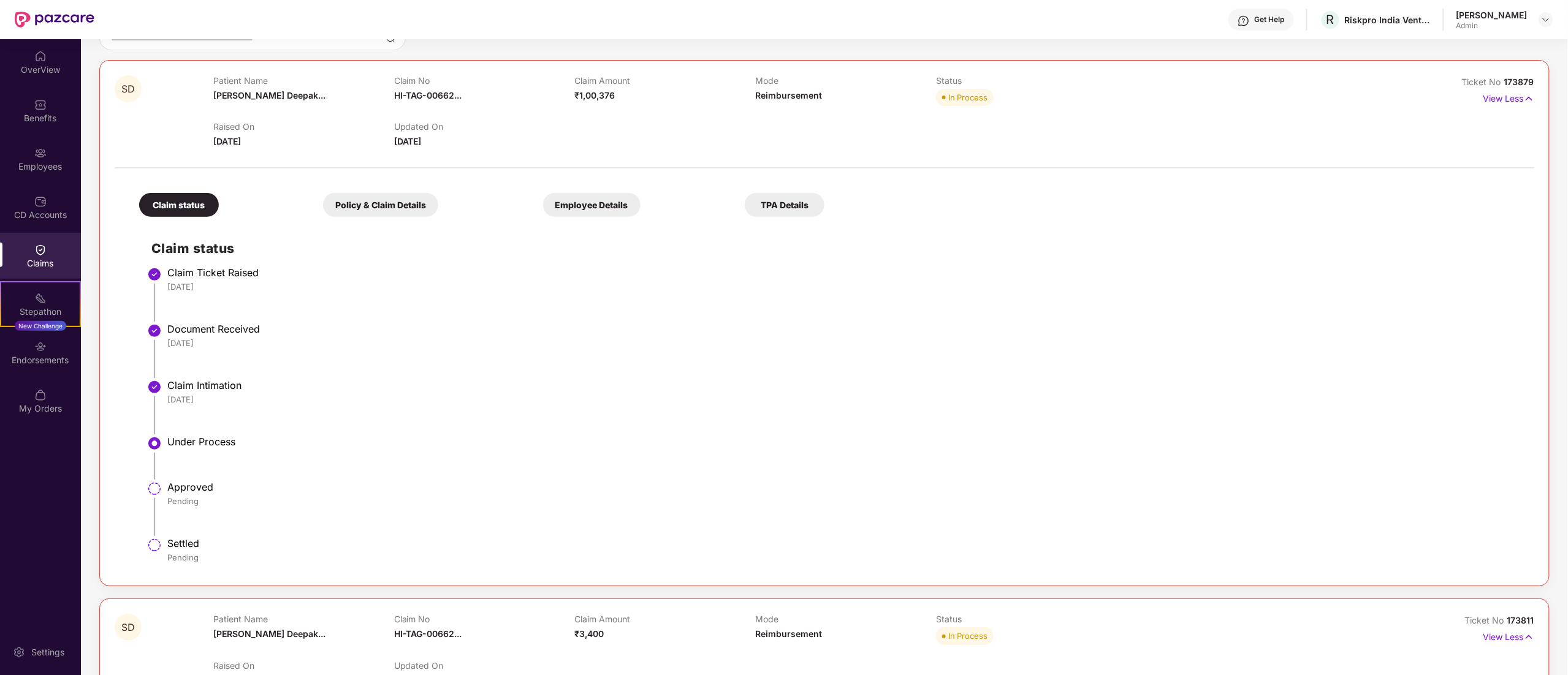
scroll to position [122, 0]
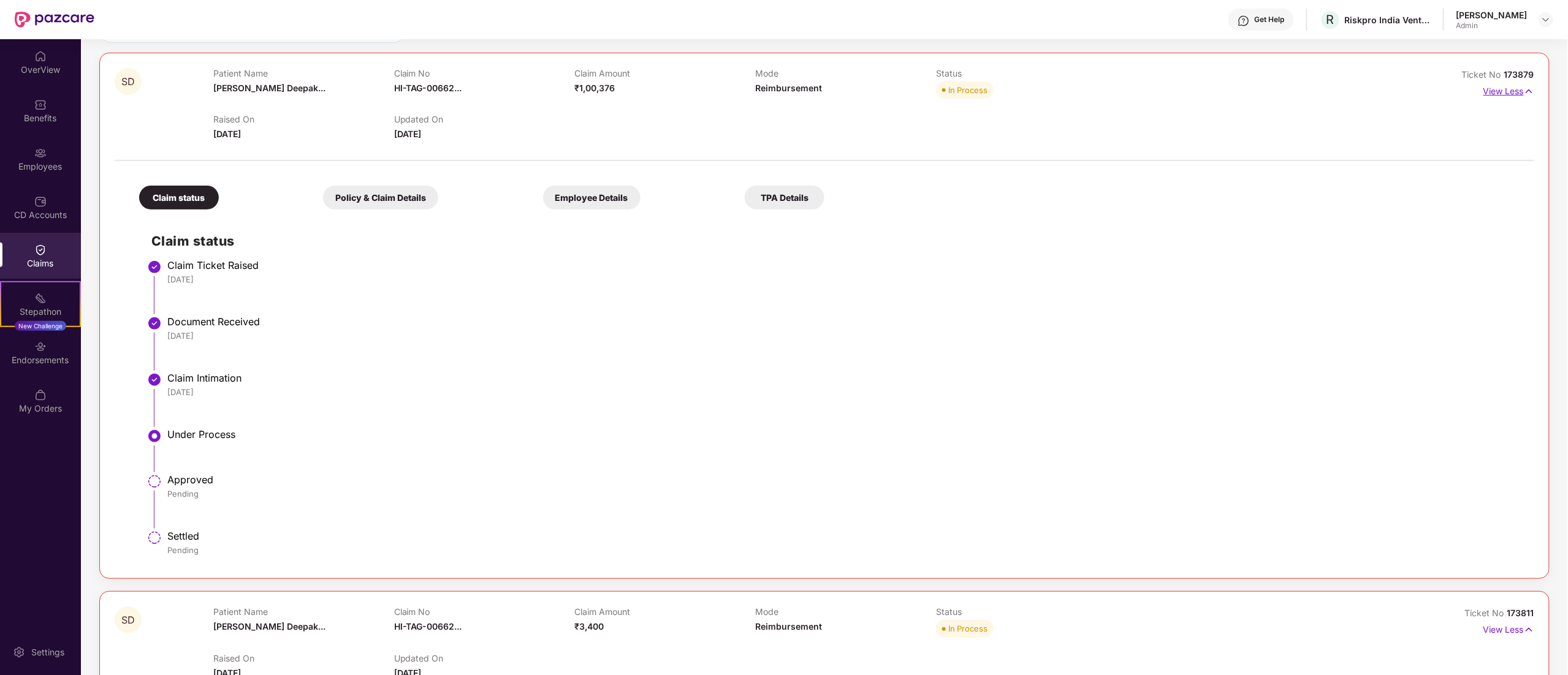
click at [1520, 96] on p "View Less" at bounding box center [1509, 90] width 51 height 17
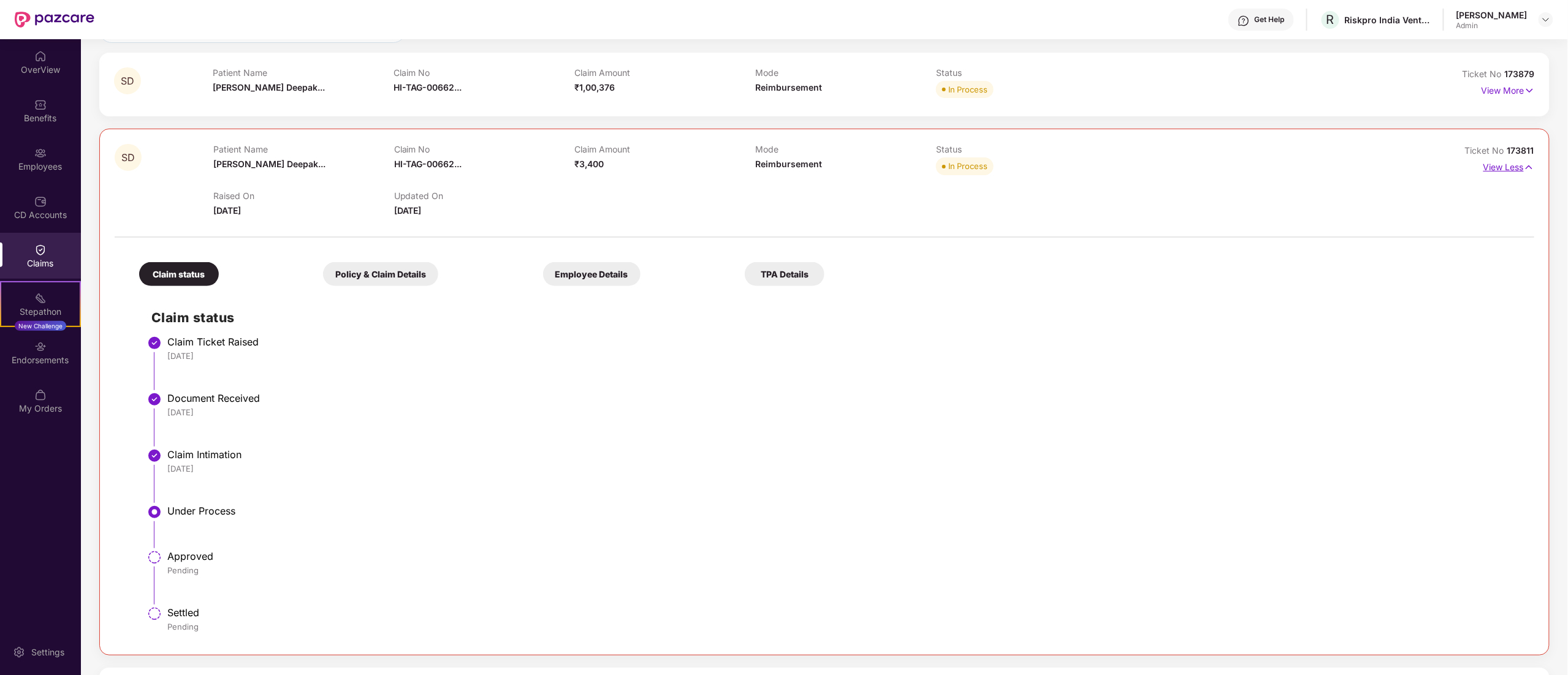
click at [1510, 171] on p "View Less" at bounding box center [1509, 165] width 51 height 17
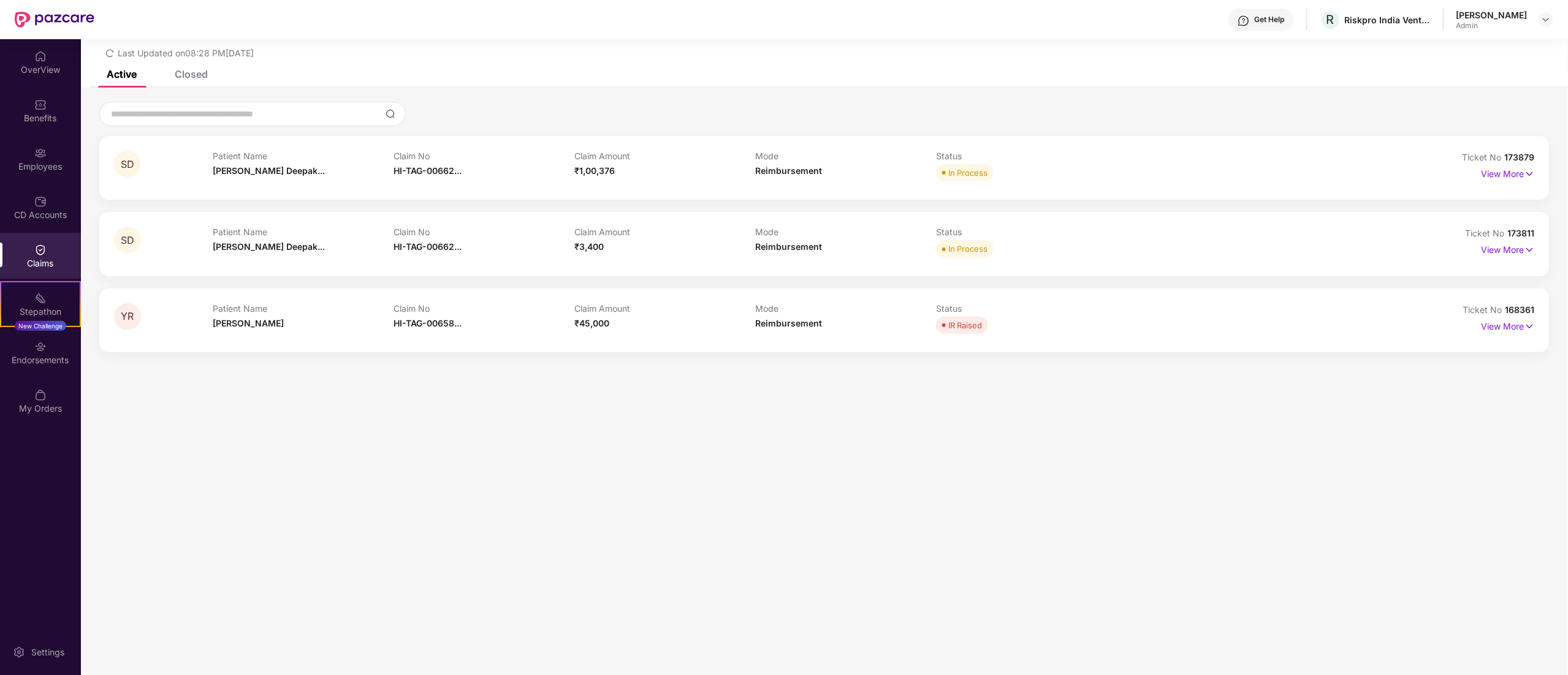
click at [1510, 335] on div "View More" at bounding box center [1508, 326] width 54 height 19
click at [1509, 324] on p "View More" at bounding box center [1508, 325] width 54 height 17
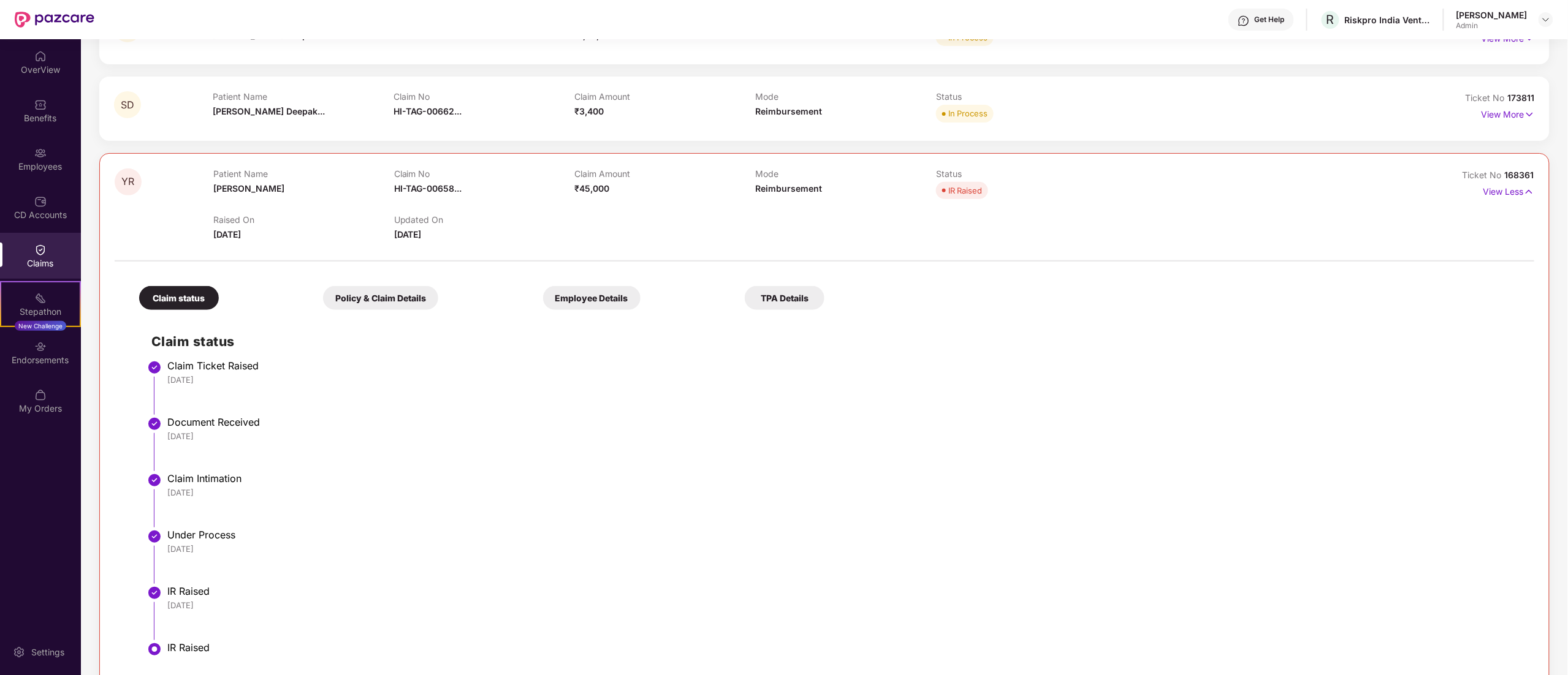
scroll to position [202, 0]
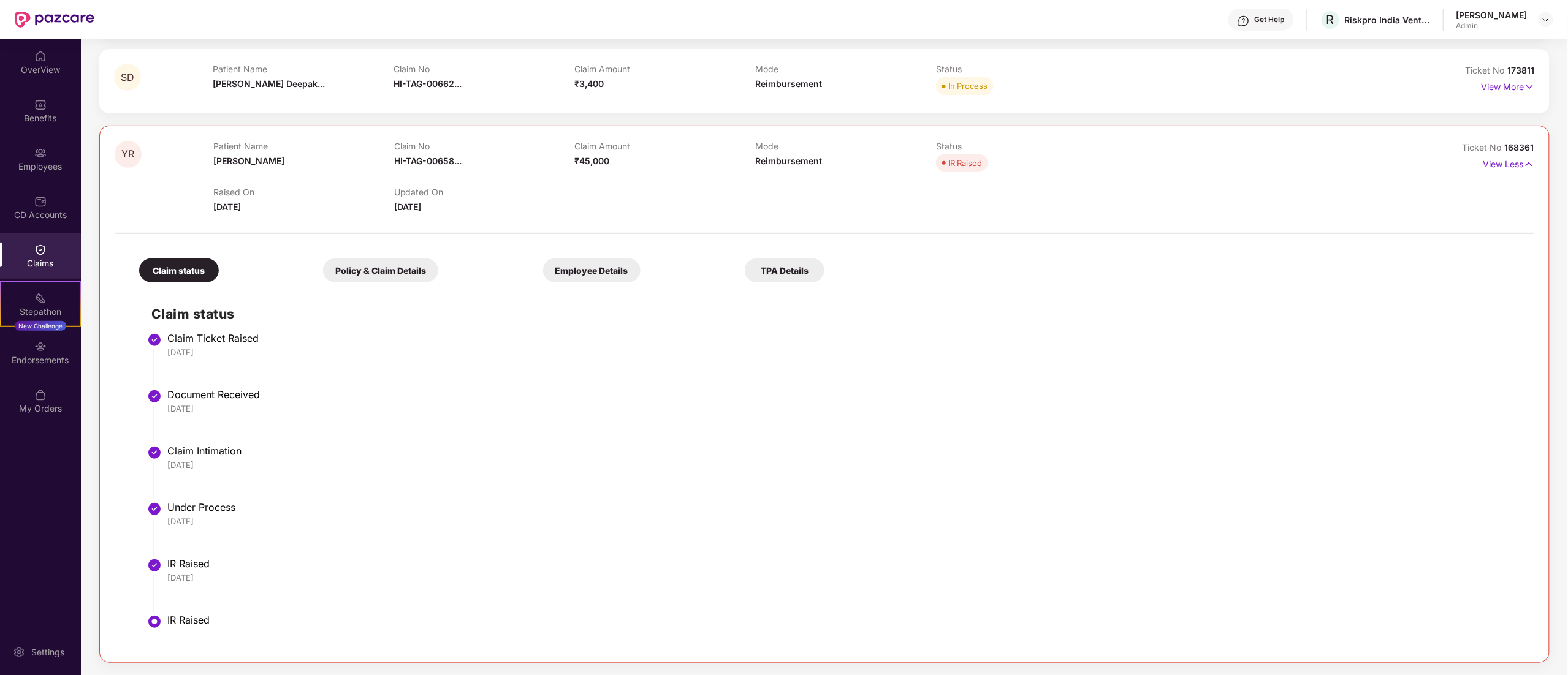
click at [200, 617] on div "IR Raised" at bounding box center [845, 620] width 1355 height 12
click at [37, 171] on div "Employees" at bounding box center [40, 167] width 81 height 12
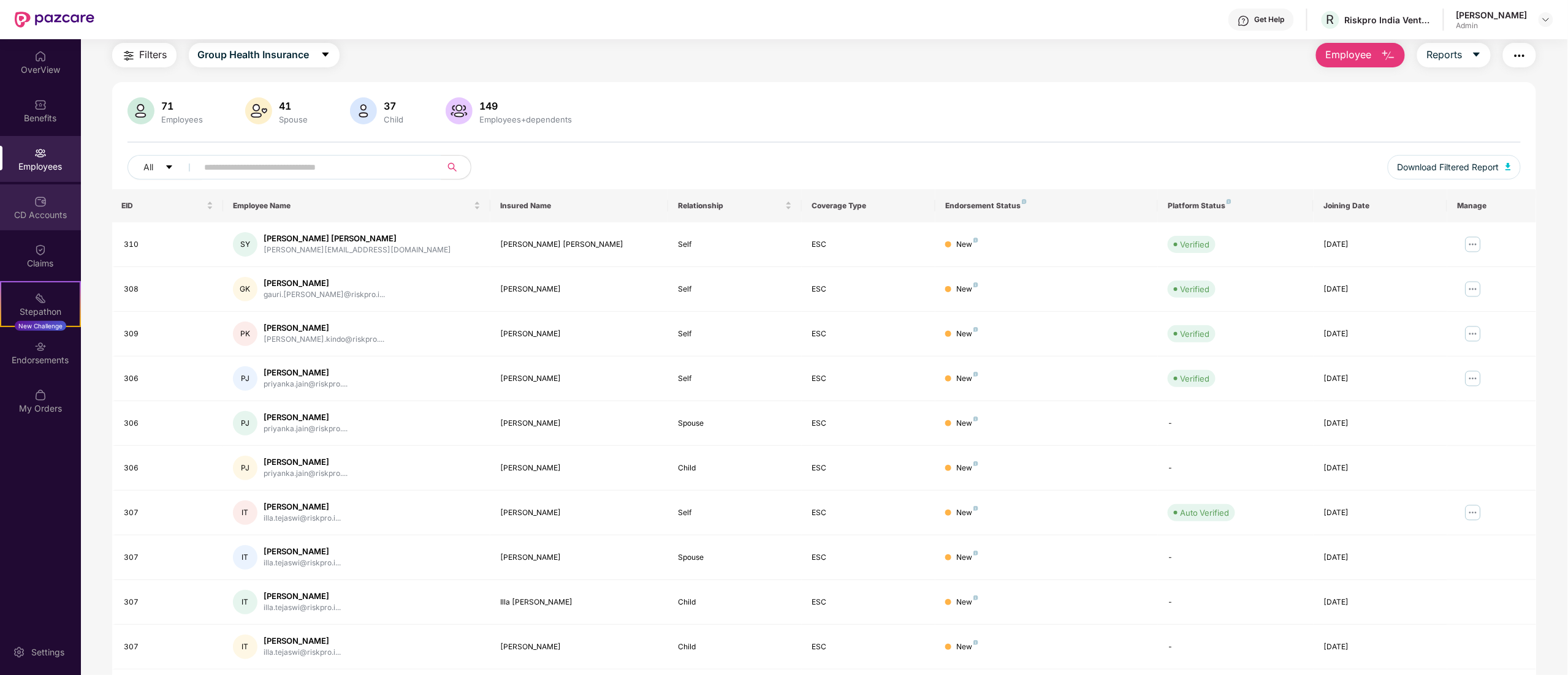
scroll to position [80, 0]
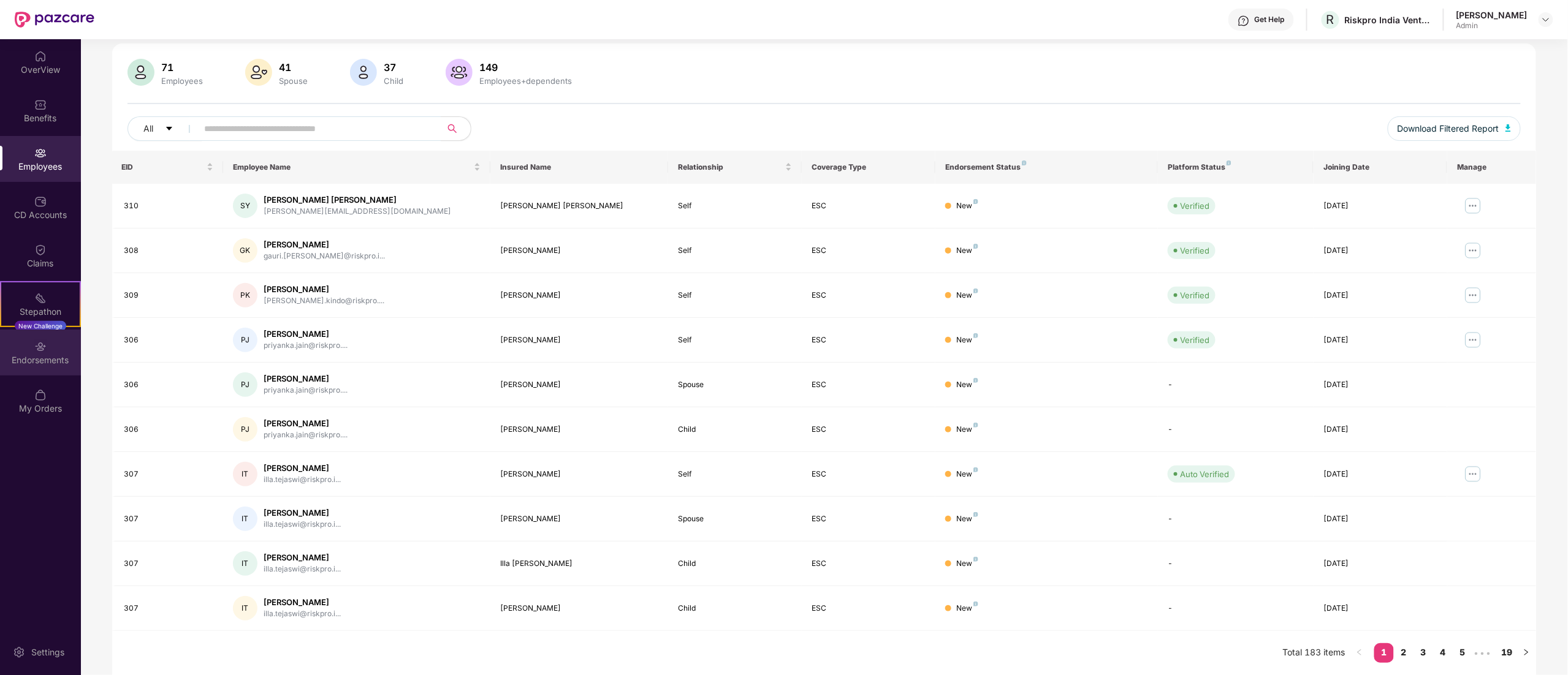
click at [31, 332] on div "Endorsements" at bounding box center [40, 353] width 81 height 46
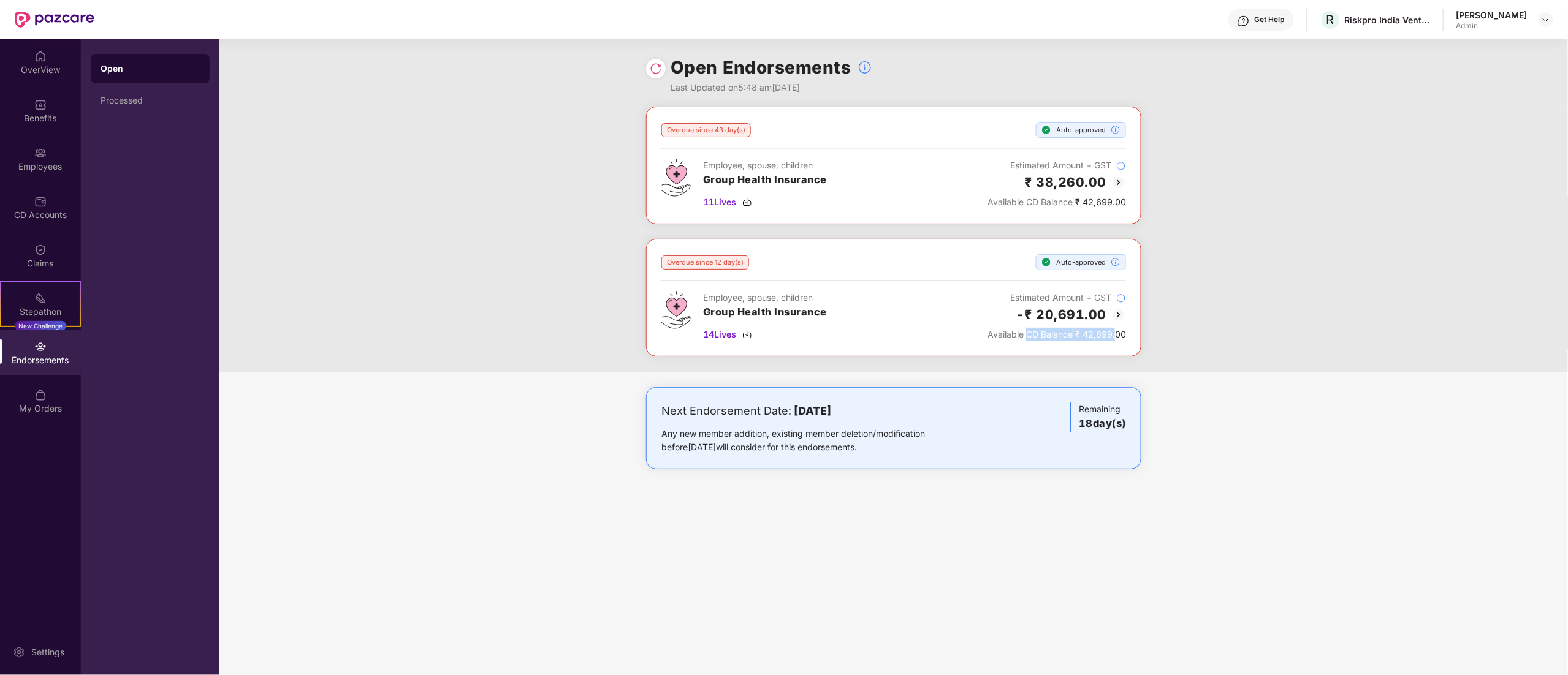
drag, startPoint x: 1114, startPoint y: 333, endPoint x: 1025, endPoint y: 331, distance: 89.0
click at [1025, 331] on div "Available CD Balance ₹ 42,699.00" at bounding box center [1057, 334] width 139 height 13
click at [1025, 331] on span "Available CD Balance" at bounding box center [1030, 334] width 85 height 11
